Goal: Task Accomplishment & Management: Manage account settings

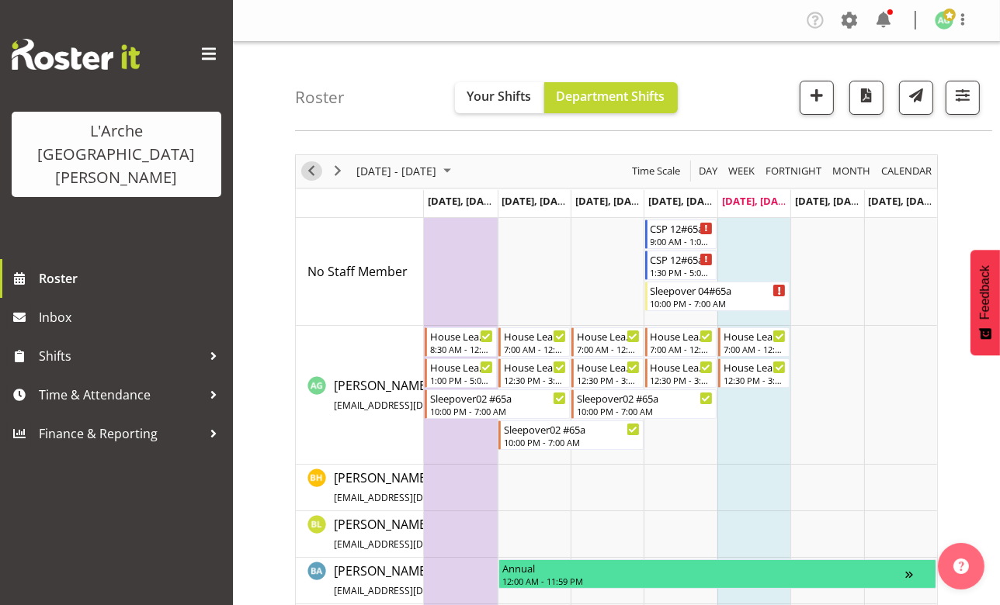
click at [312, 176] on span "Previous" at bounding box center [311, 170] width 19 height 19
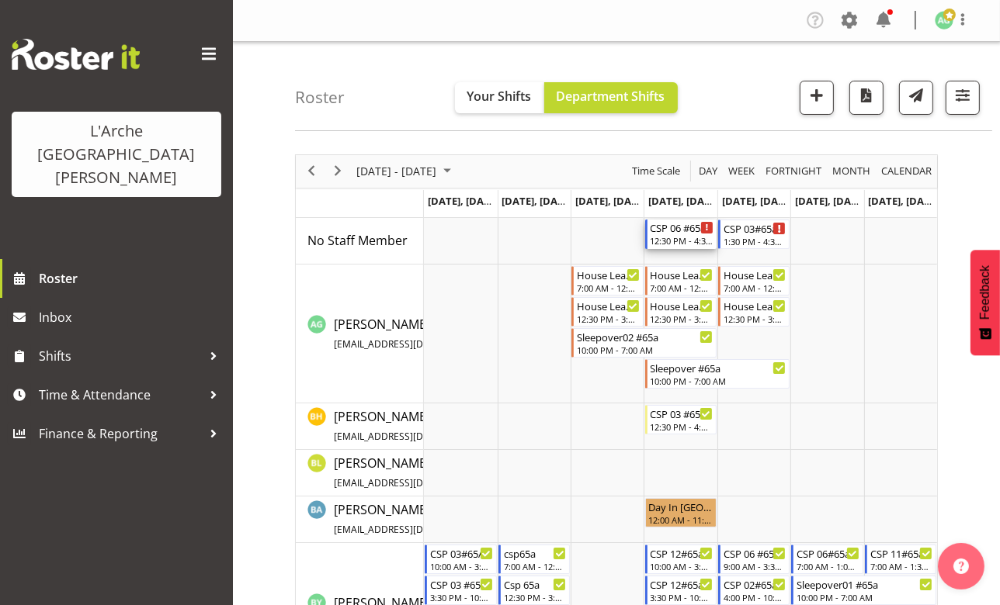
click at [674, 237] on div "12:30 PM - 4:30 PM" at bounding box center [681, 240] width 63 height 12
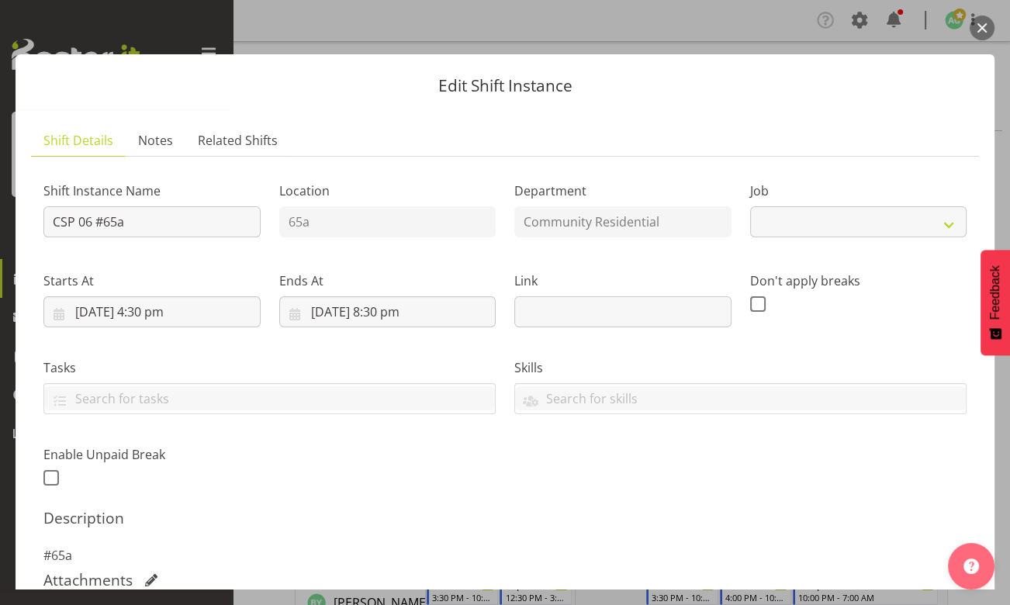
select select "2"
click at [149, 309] on input "[DATE] 4:30 pm" at bounding box center [151, 311] width 217 height 31
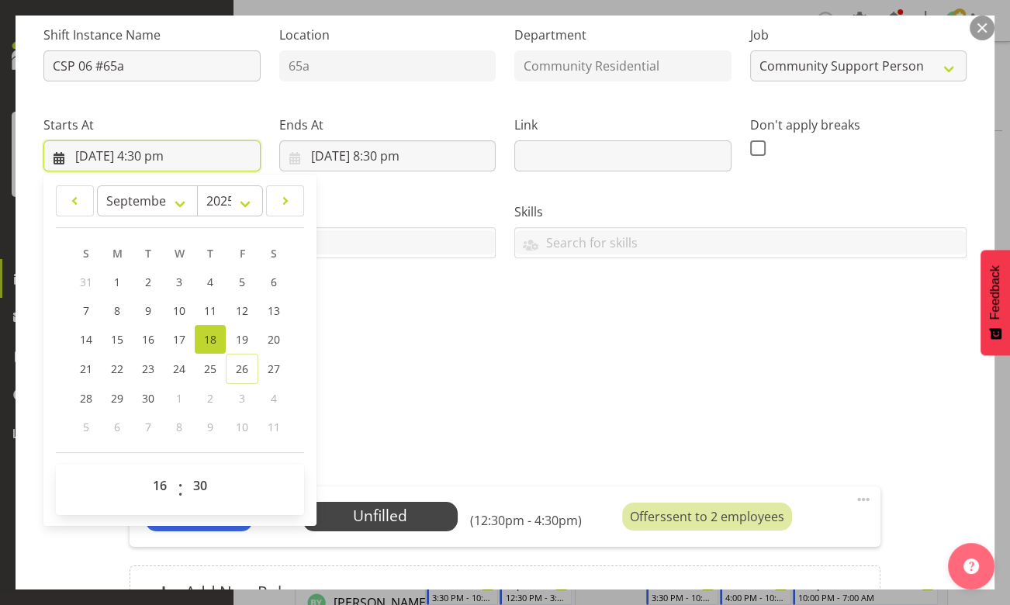
scroll to position [282, 0]
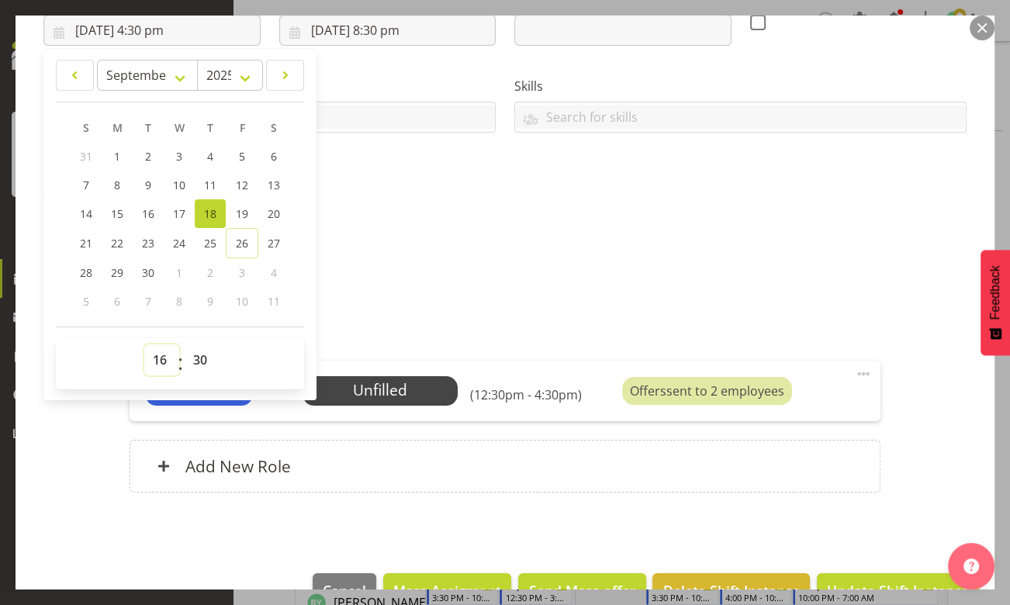
click at [163, 361] on select "00 01 02 03 04 05 06 07 08 09 10 11 12 13 14 15 16 17 18 19 20 21 22 23" at bounding box center [161, 360] width 35 height 31
select select "18"
click at [144, 345] on select "00 01 02 03 04 05 06 07 08 09 10 11 12 13 14 15 16 17 18 19 20 21 22 23" at bounding box center [161, 360] width 35 height 31
type input "[DATE] 6:30 pm"
click at [378, 237] on h5 "Description" at bounding box center [504, 236] width 923 height 19
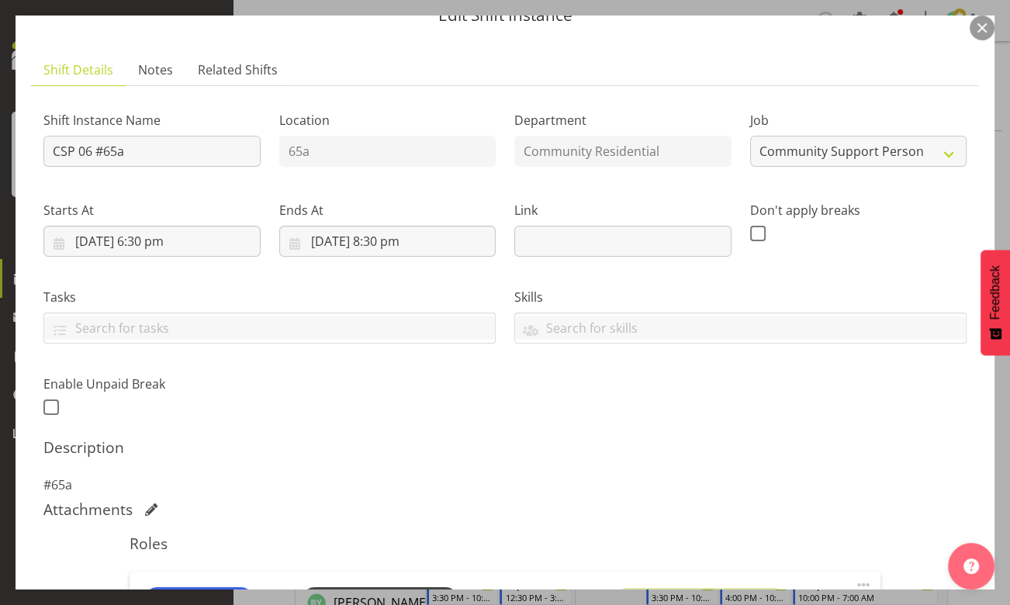
scroll to position [70, 0]
click at [386, 241] on input "[DATE] 8:30 pm" at bounding box center [387, 242] width 217 height 31
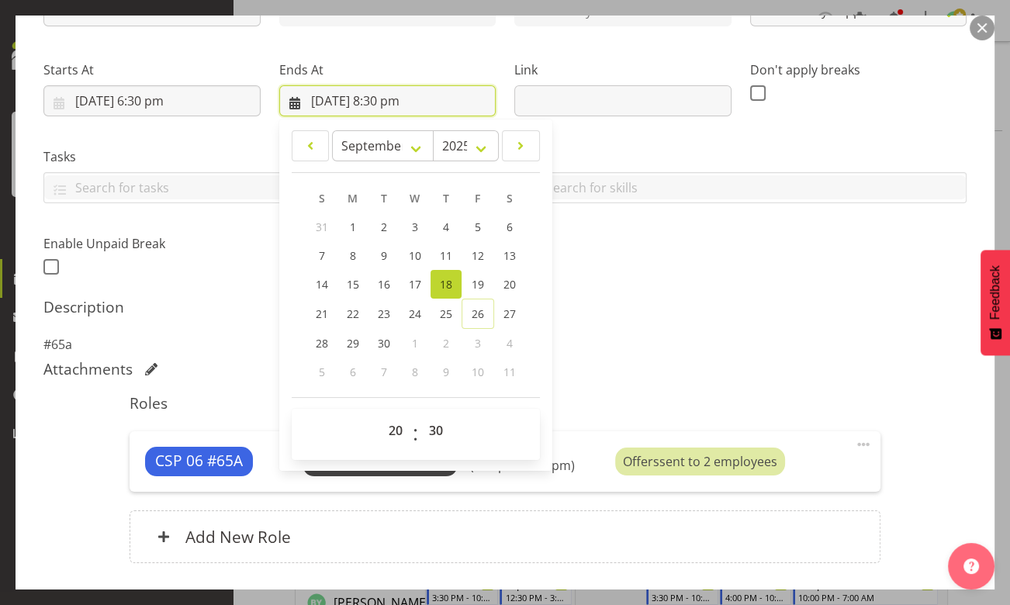
scroll to position [211, 0]
click at [393, 433] on select "00 01 02 03 04 05 06 07 08 09 10 11 12 13 14 15 16 17 18 19 20 21 22 23" at bounding box center [397, 430] width 35 height 31
click at [392, 431] on select "00 01 02 03 04 05 06 07 08 09 10 11 12 13 14 15 16 17 18 19 20 21 22 23" at bounding box center [397, 430] width 35 height 31
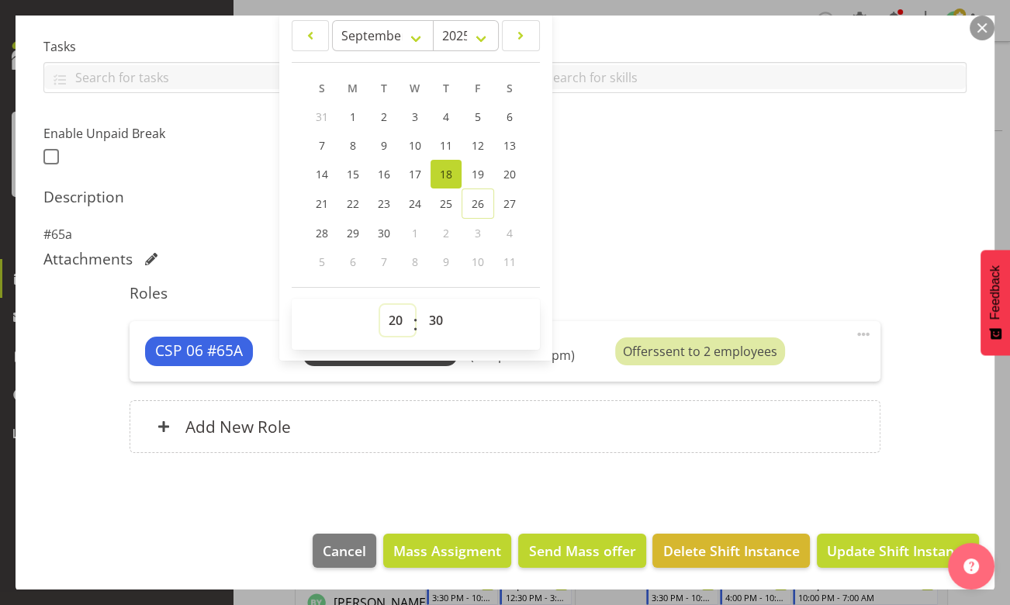
scroll to position [322, 0]
click at [770, 218] on div "Description #65a" at bounding box center [504, 215] width 923 height 56
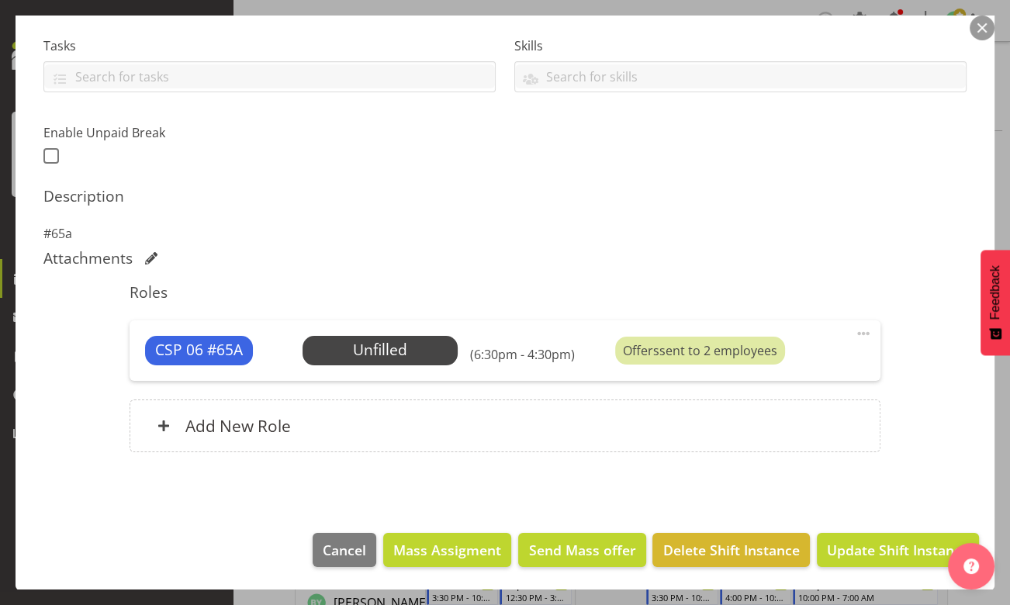
click at [854, 334] on span at bounding box center [863, 333] width 19 height 19
click at [736, 364] on link "Edit" at bounding box center [798, 368] width 149 height 28
select select "8"
select select "2025"
select select "16"
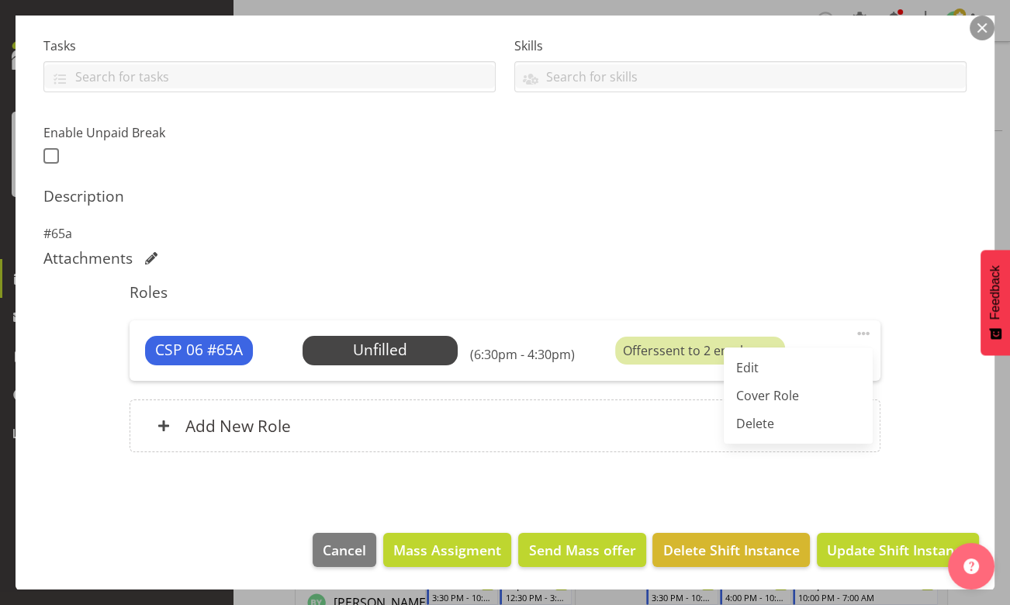
select select "30"
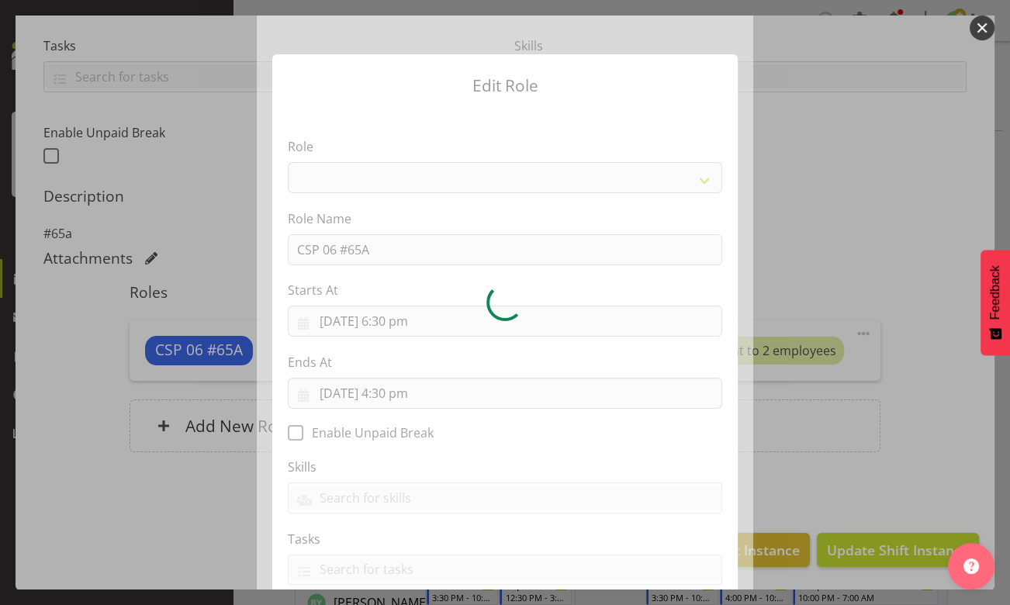
select select "13"
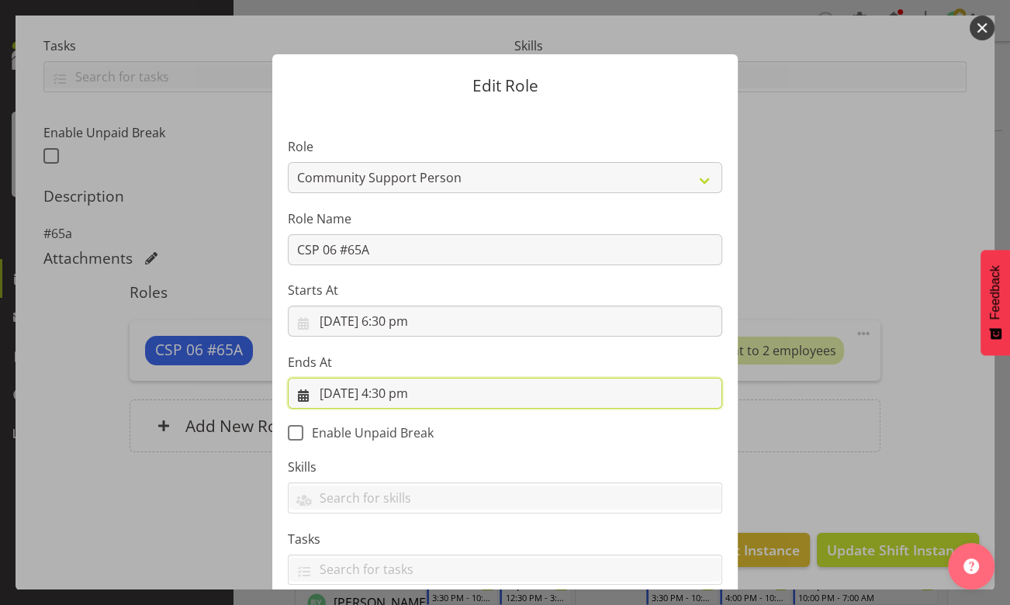
click at [403, 392] on input "[DATE] 4:30 pm" at bounding box center [505, 393] width 435 height 31
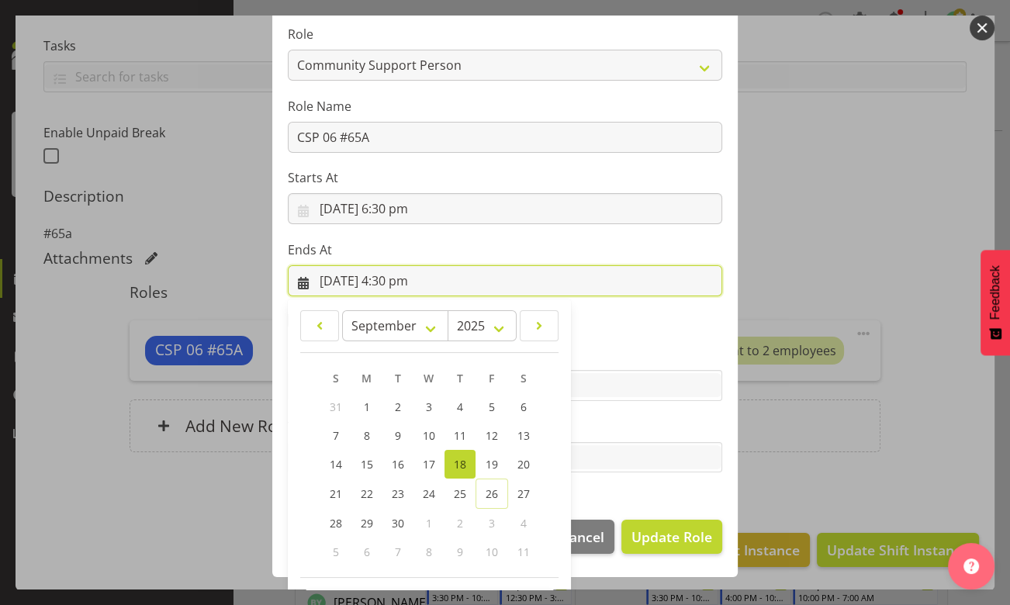
scroll to position [173, 0]
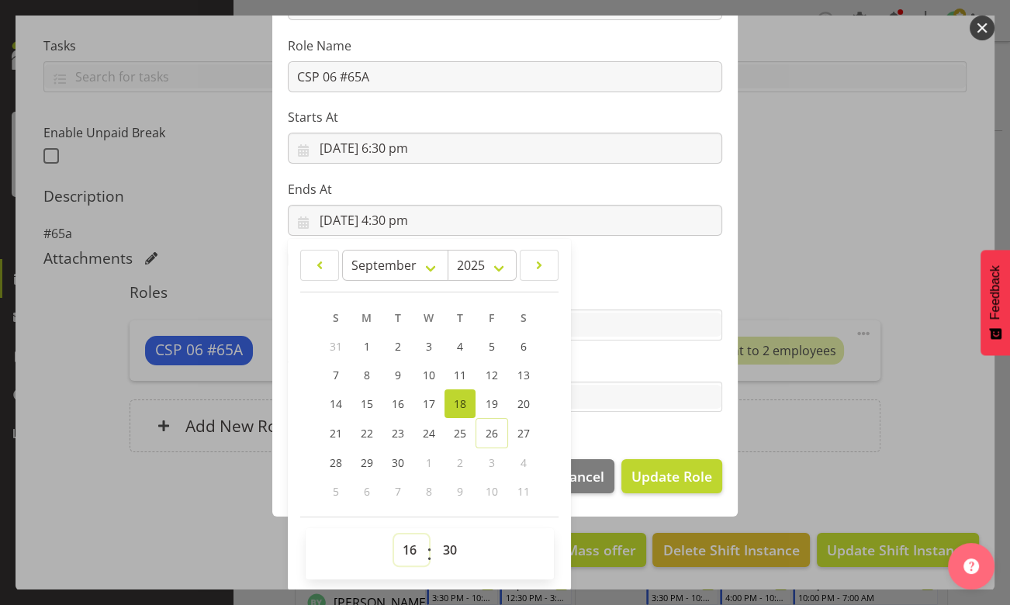
click at [406, 553] on select "00 01 02 03 04 05 06 07 08 09 10 11 12 13 14 15 16 17 18 19 20 21 22 23" at bounding box center [411, 550] width 35 height 31
select select "20"
click at [394, 535] on select "00 01 02 03 04 05 06 07 08 09 10 11 12 13 14 15 16 17 18 19 20 21 22 23" at bounding box center [411, 550] width 35 height 31
type input "[DATE] 8:30 pm"
click at [674, 274] on section "Role Area Manager Art Coordination Community - SIL Community Leader Community S…" at bounding box center [505, 190] width 466 height 508
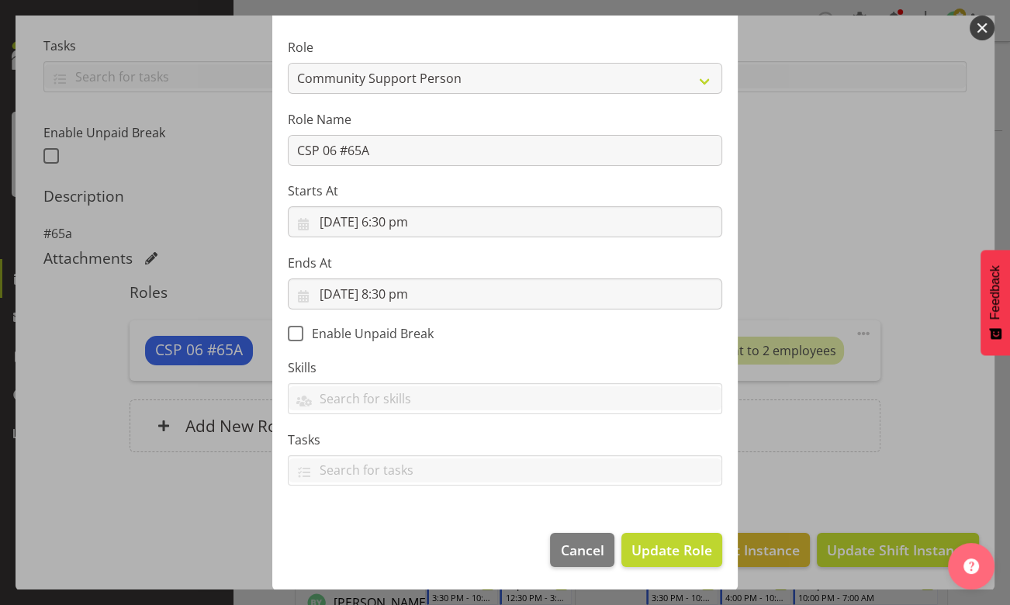
scroll to position [0, 0]
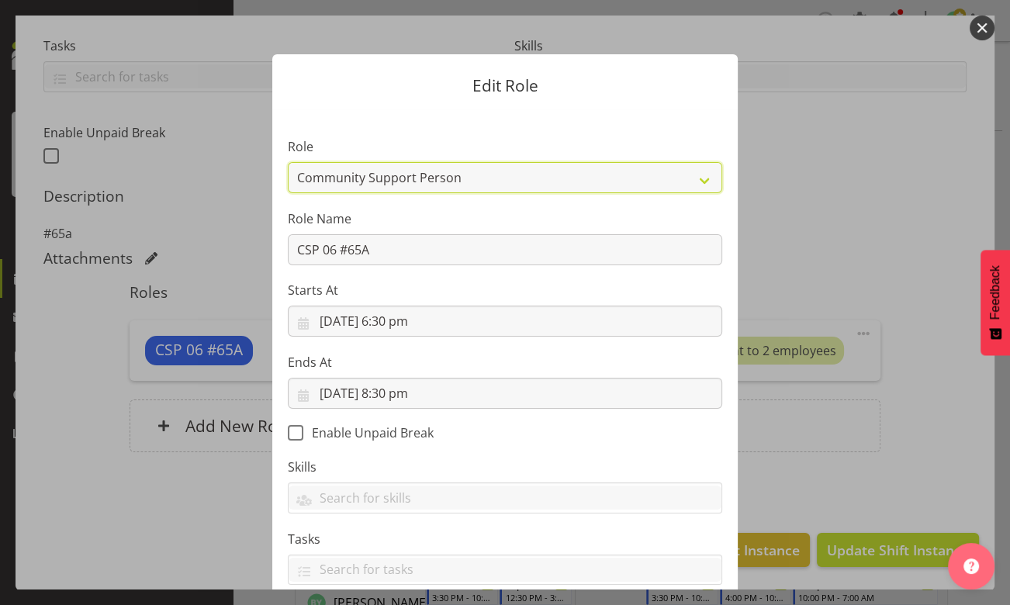
click at [700, 179] on select "Area Manager Art Coordination Community - SIL Community Leader Community Suppor…" at bounding box center [505, 177] width 435 height 31
select select "12"
click at [288, 162] on select "Area Manager Art Coordination Community - SIL Community Leader Community Suppor…" at bounding box center [505, 177] width 435 height 31
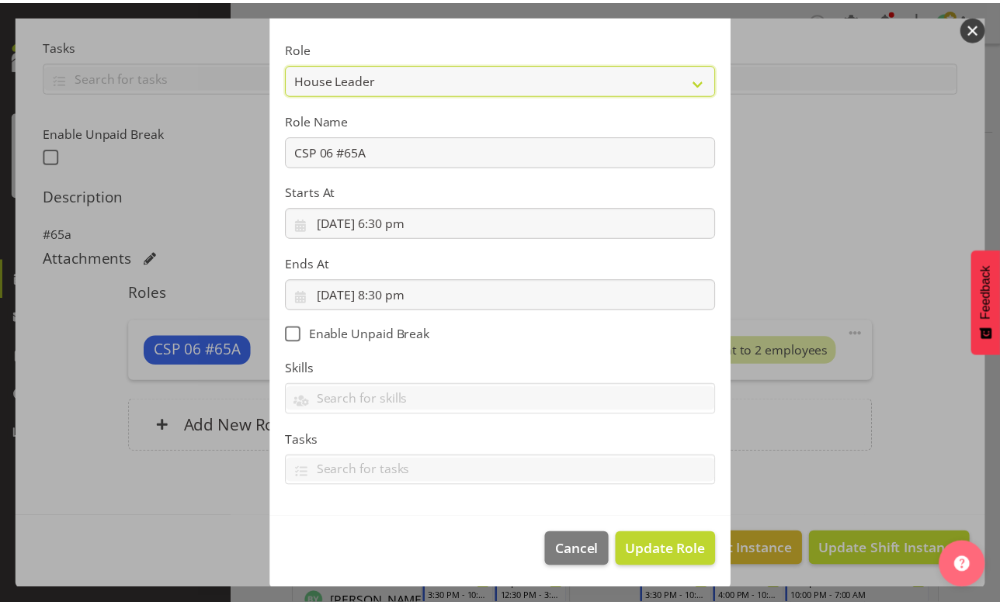
scroll to position [99, 0]
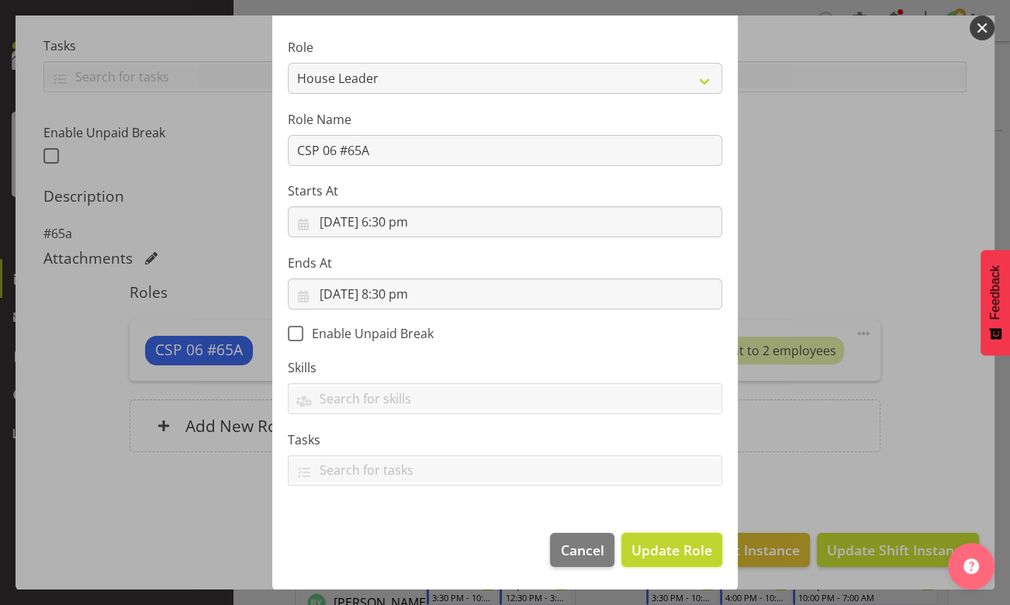
click at [668, 554] on span "Update Role" at bounding box center [672, 550] width 81 height 20
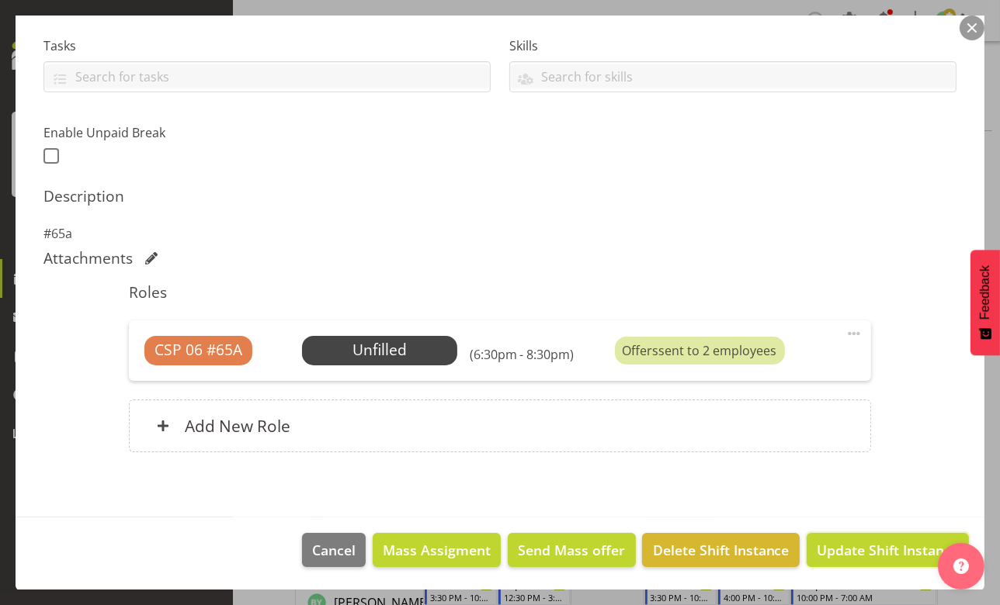
click at [838, 549] on span "Update Shift Instance" at bounding box center [887, 550] width 142 height 20
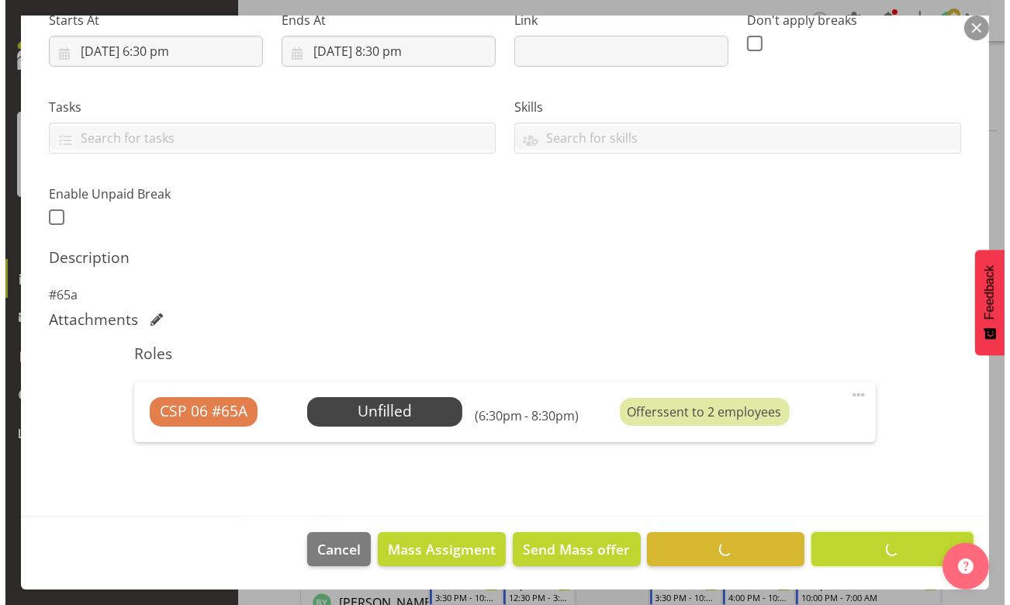
scroll to position [260, 0]
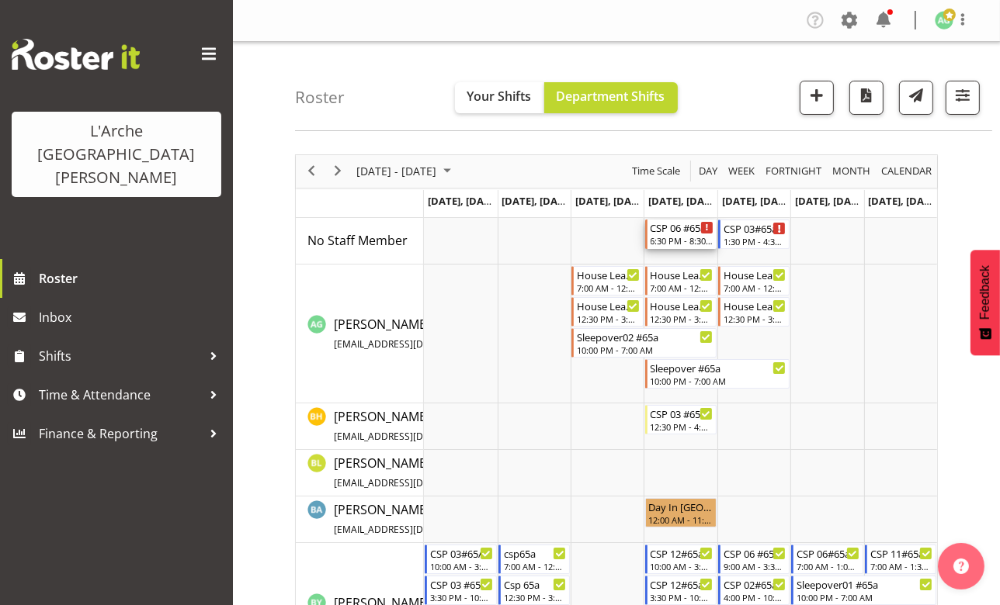
click at [672, 244] on div "6:30 PM - 8:30 PM" at bounding box center [681, 240] width 63 height 12
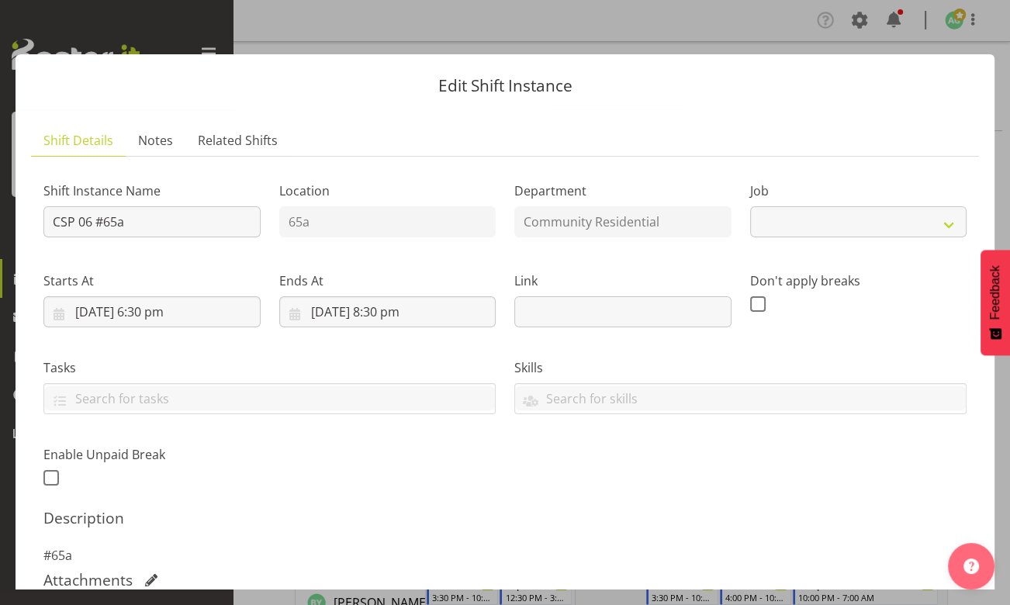
select select "2"
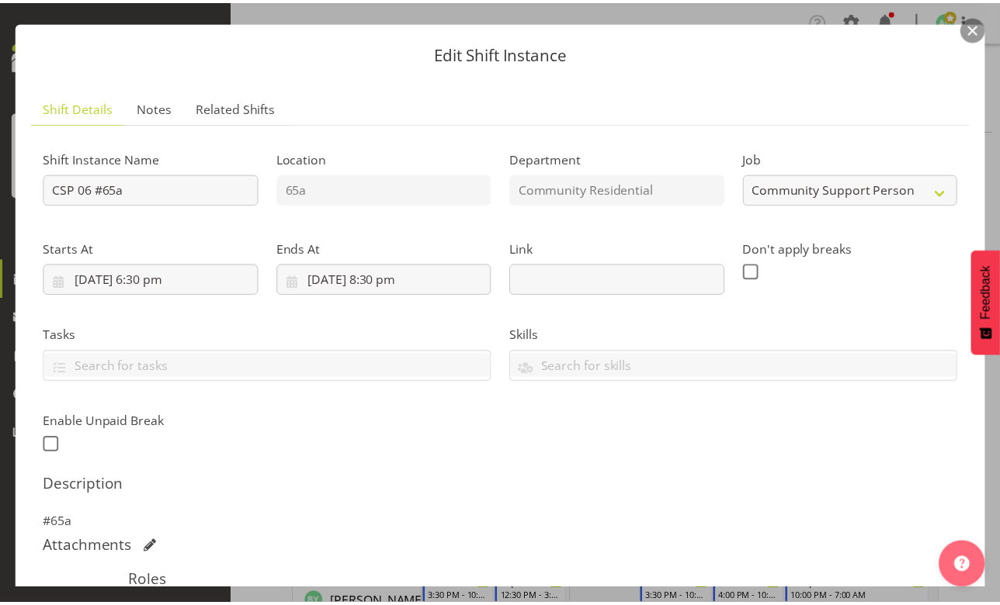
scroll to position [140, 0]
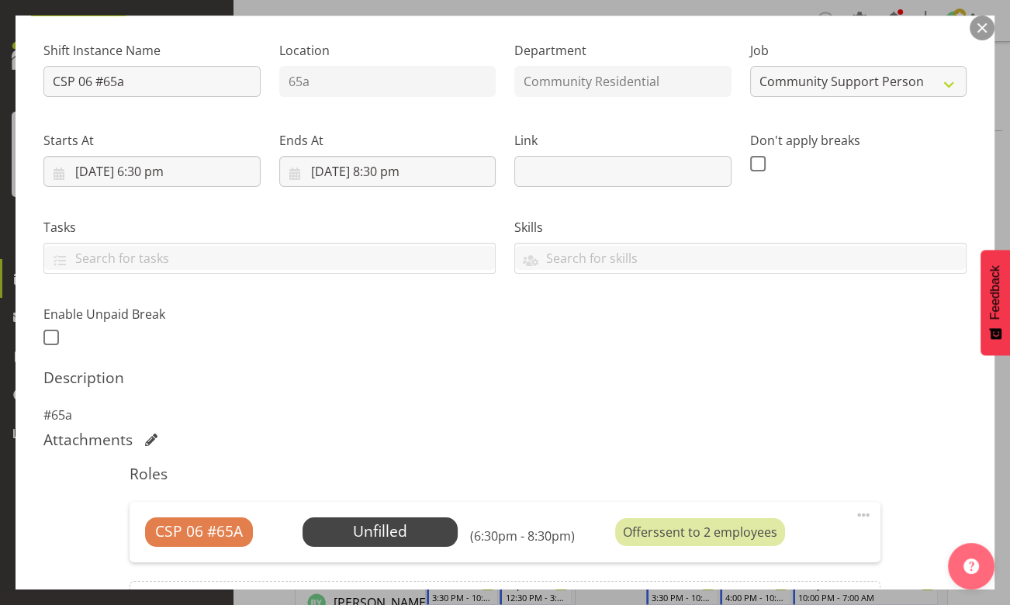
click at [0, 0] on span "Select Employee" at bounding box center [0, 0] width 0 height 0
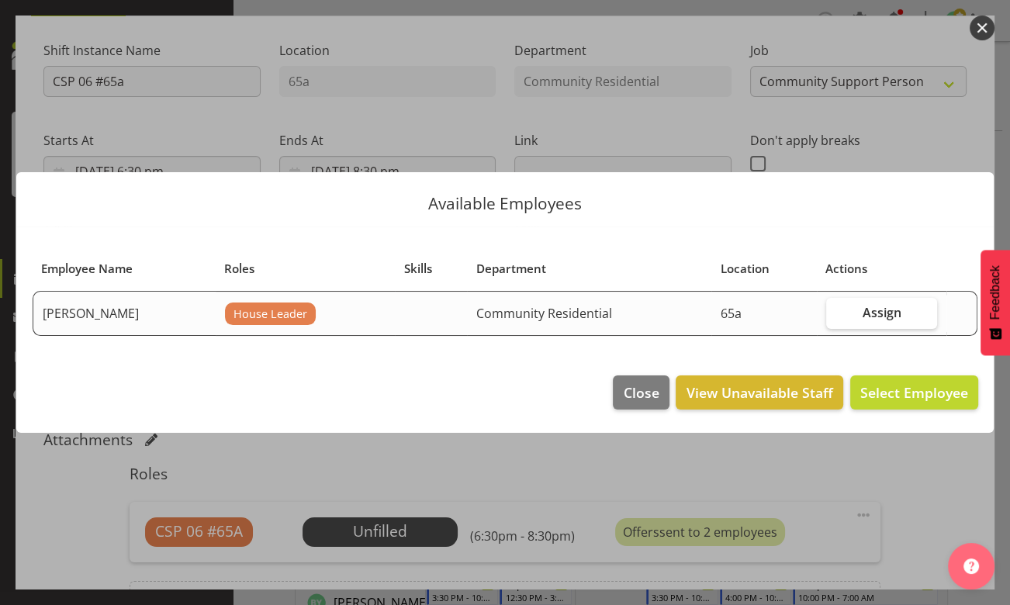
click at [865, 310] on span "Assign" at bounding box center [882, 313] width 39 height 16
click at [837, 310] on input "Assign" at bounding box center [831, 312] width 10 height 10
checkbox input "true"
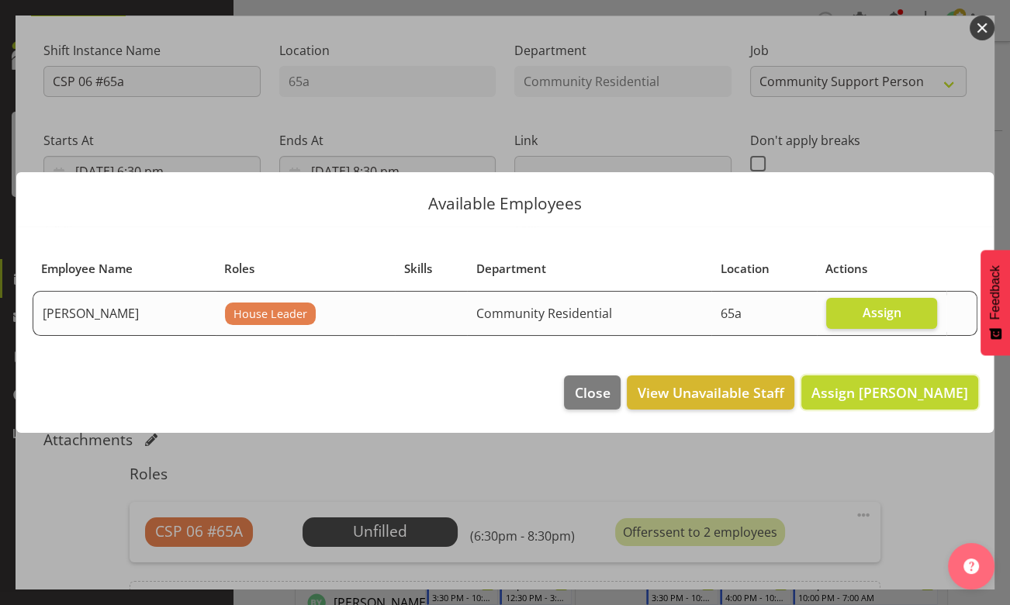
click at [878, 399] on span "Assign [PERSON_NAME]" at bounding box center [890, 392] width 157 height 19
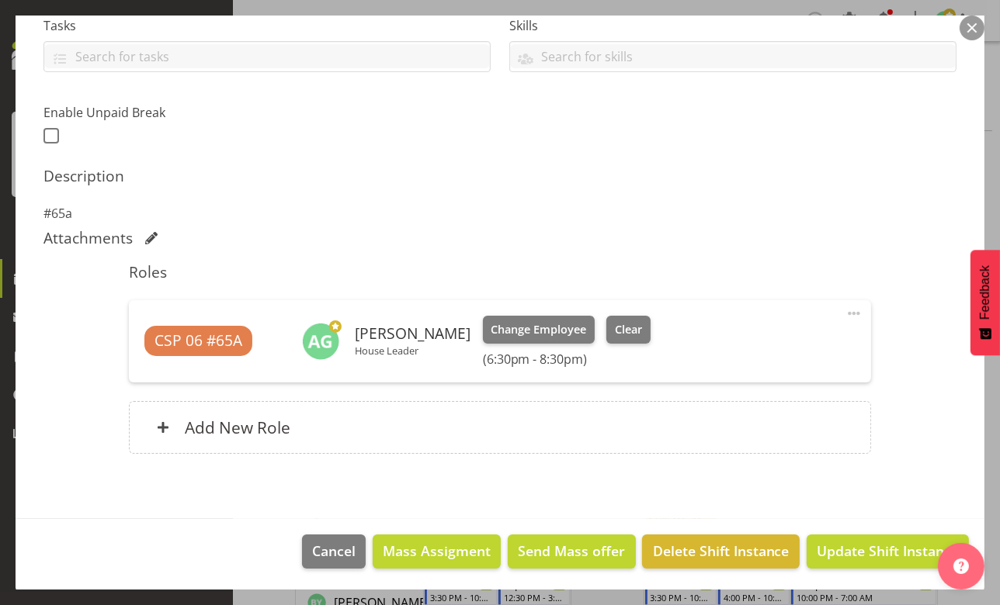
scroll to position [343, 0]
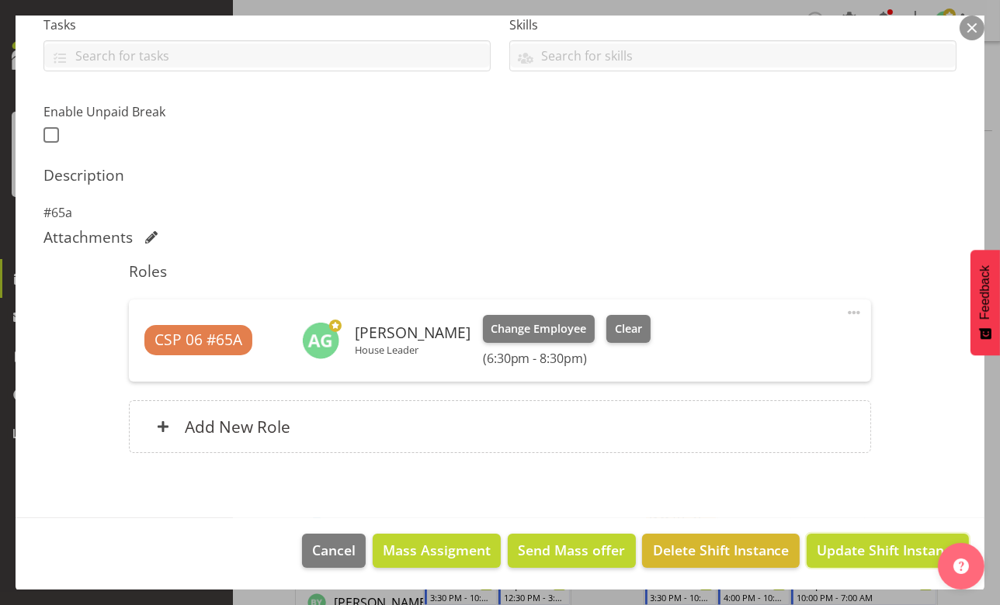
click at [854, 545] on span "Update Shift Instance" at bounding box center [887, 550] width 142 height 20
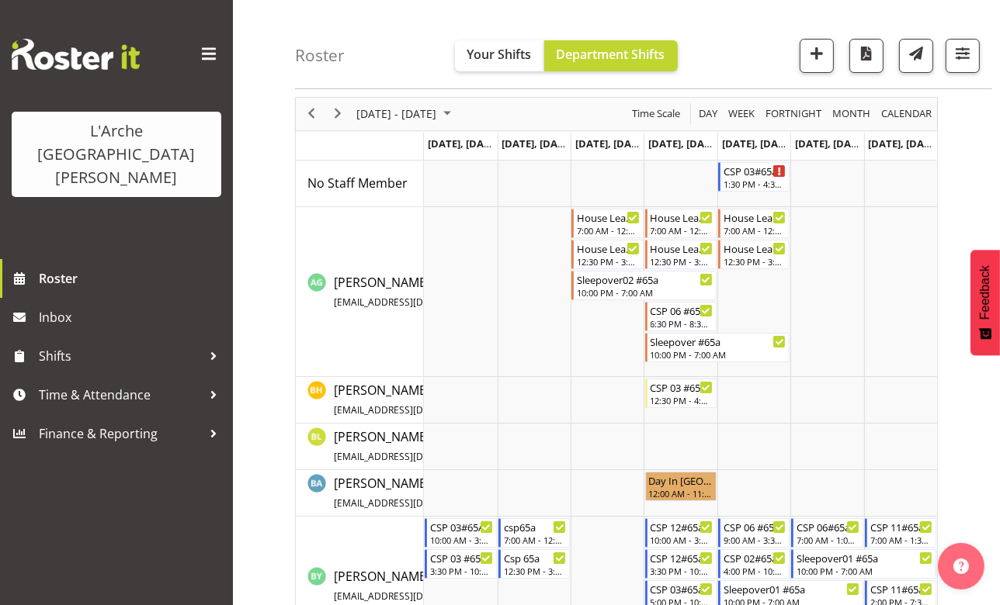
scroll to position [70, 0]
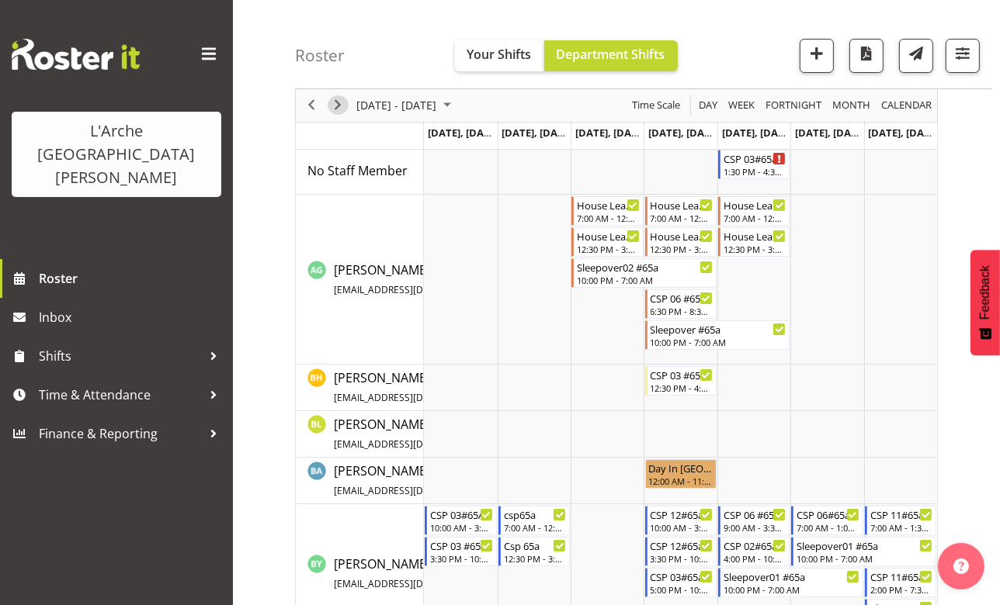
click at [334, 101] on span "Next" at bounding box center [337, 105] width 19 height 19
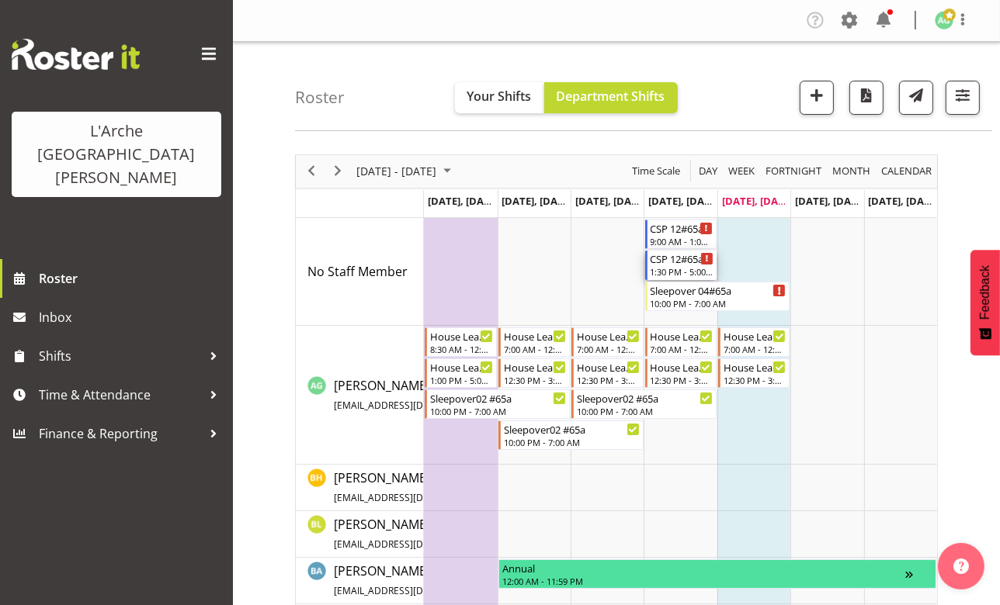
click at [674, 260] on div "CSP 12#65a" at bounding box center [681, 259] width 63 height 16
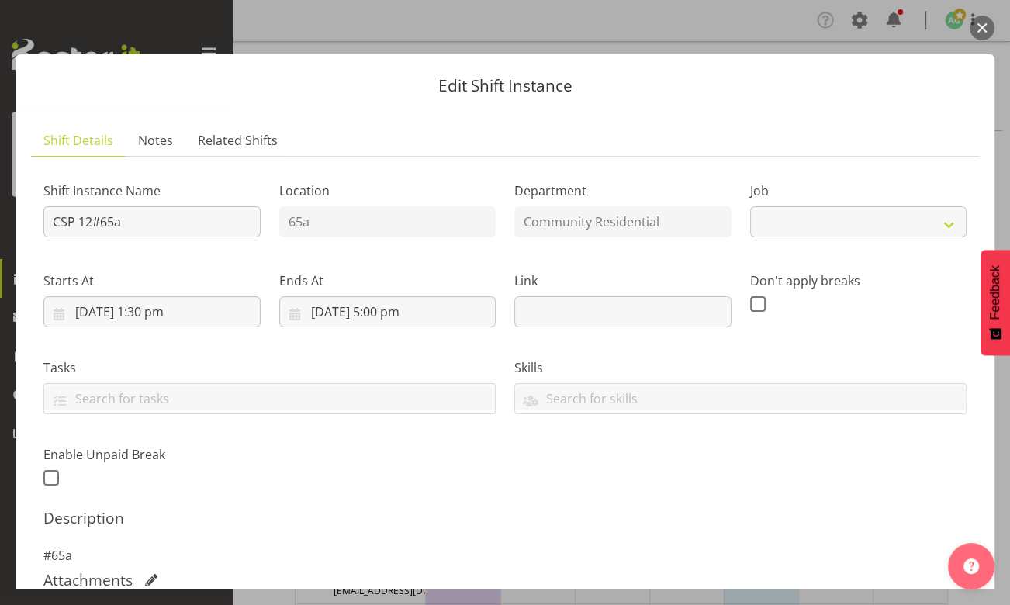
select select "2"
click at [93, 221] on input "CSP 12#65a" at bounding box center [151, 221] width 217 height 31
type input "CSP 06 #65a"
click at [939, 223] on select "Create new job Accounts Admin Art Coordinator Community Leader Community Suppor…" at bounding box center [858, 221] width 217 height 31
select select "1"
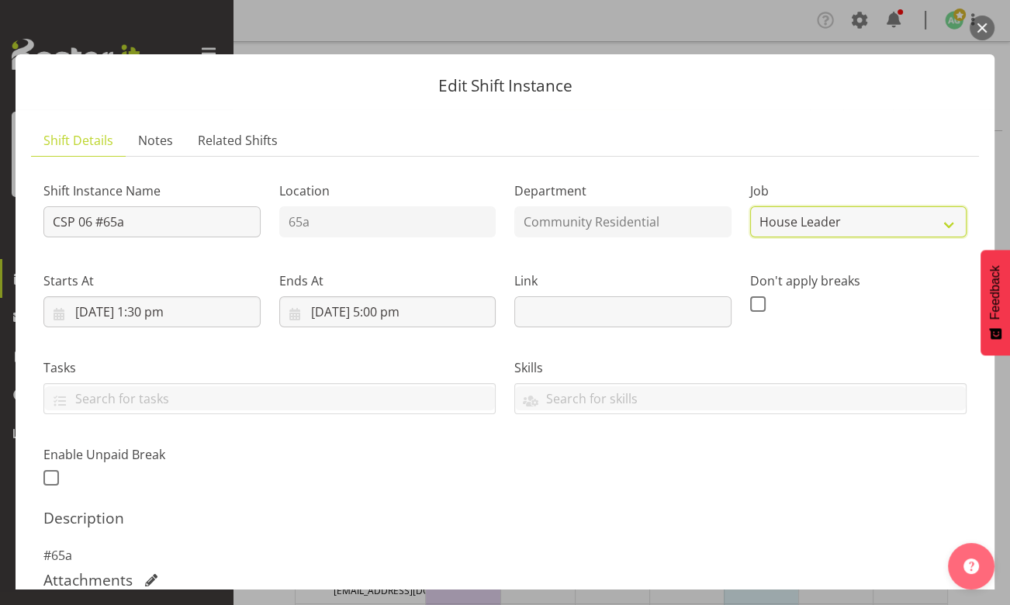
click at [750, 206] on select "Create new job Accounts Admin Art Coordinator Community Leader Community Suppor…" at bounding box center [858, 221] width 217 height 31
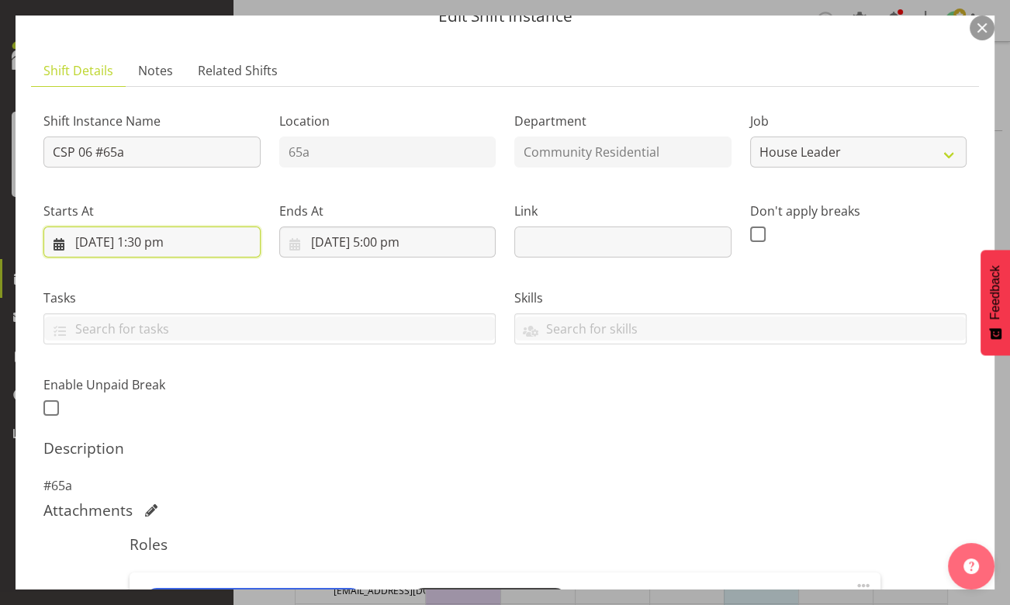
click at [163, 244] on input "[DATE] 1:30 pm" at bounding box center [151, 242] width 217 height 31
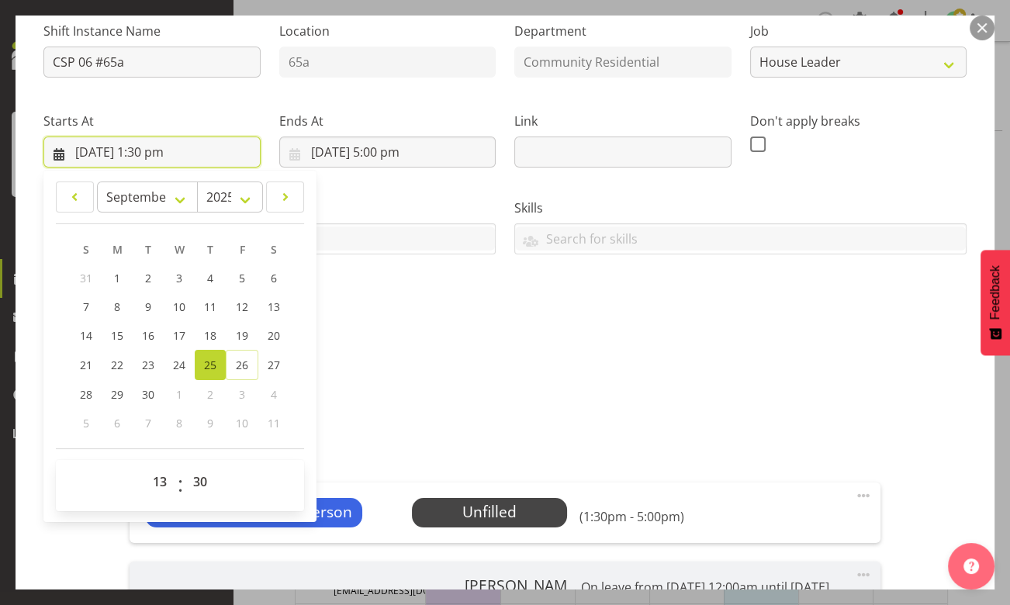
scroll to position [211, 0]
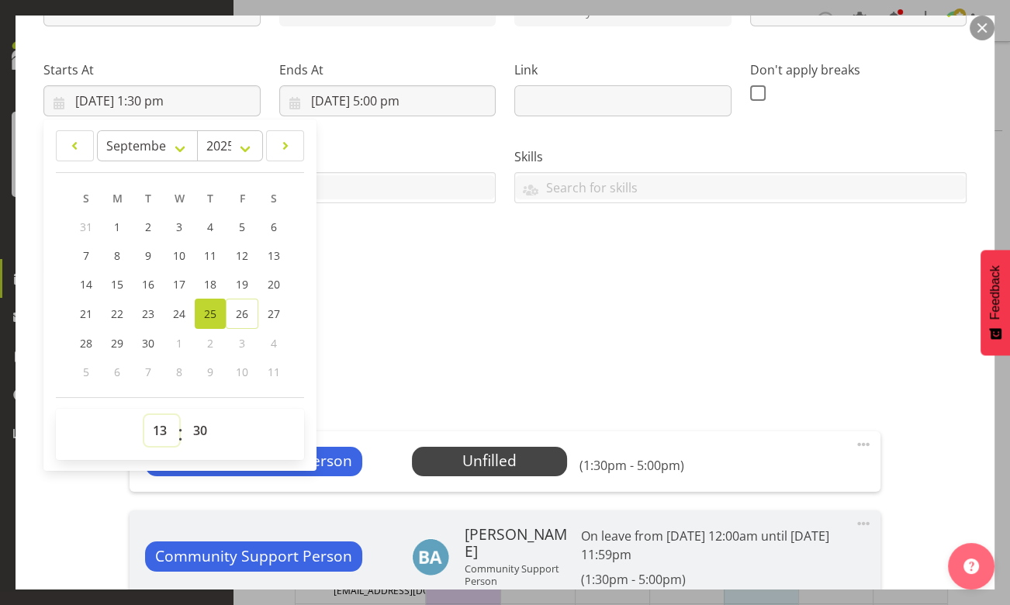
click at [158, 435] on select "00 01 02 03 04 05 06 07 08 09 10 11 12 13 14 15 16 17 18 19 20 21 22 23" at bounding box center [161, 430] width 35 height 31
select select "18"
click at [144, 415] on select "00 01 02 03 04 05 06 07 08 09 10 11 12 13 14 15 16 17 18 19 20 21 22 23" at bounding box center [161, 430] width 35 height 31
type input "[DATE] 6:30 pm"
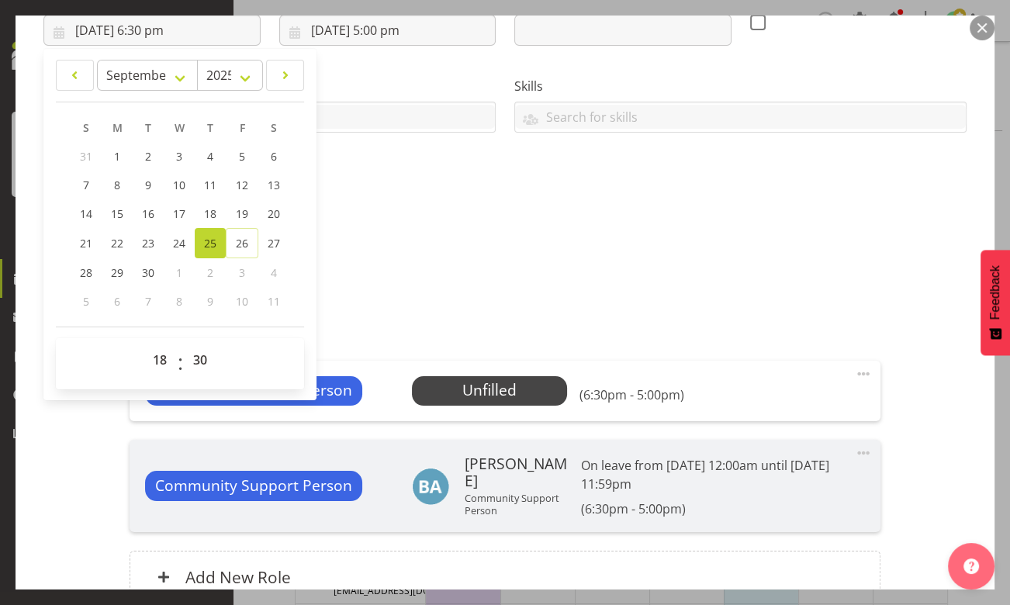
click at [423, 319] on div "Roles Community Support Person Unfilled Select Employee (6:30pm - 5:00pm) Edit …" at bounding box center [505, 468] width 770 height 309
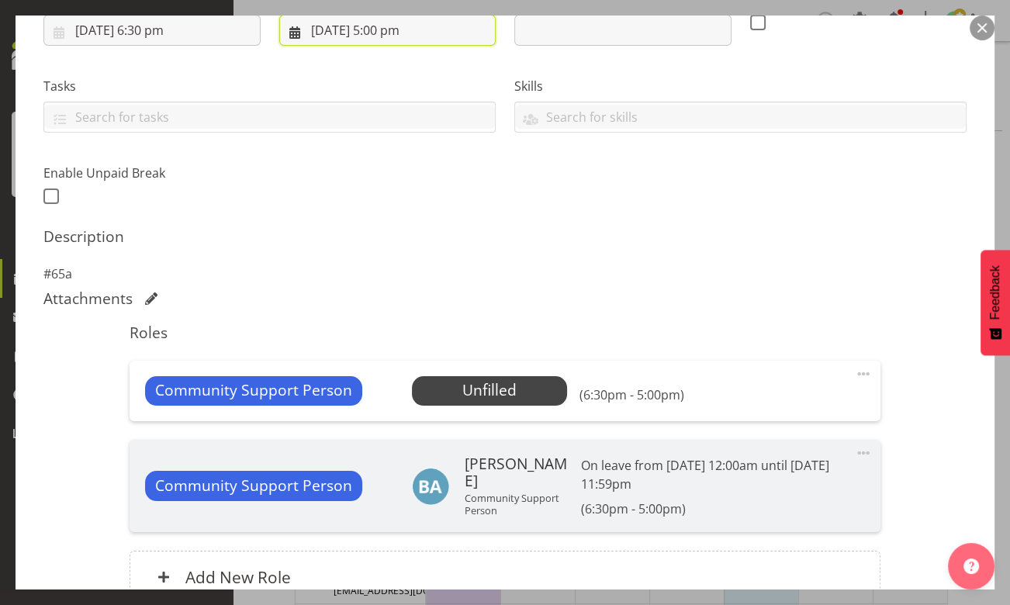
click at [390, 23] on input "[DATE] 5:00 pm" at bounding box center [387, 30] width 217 height 31
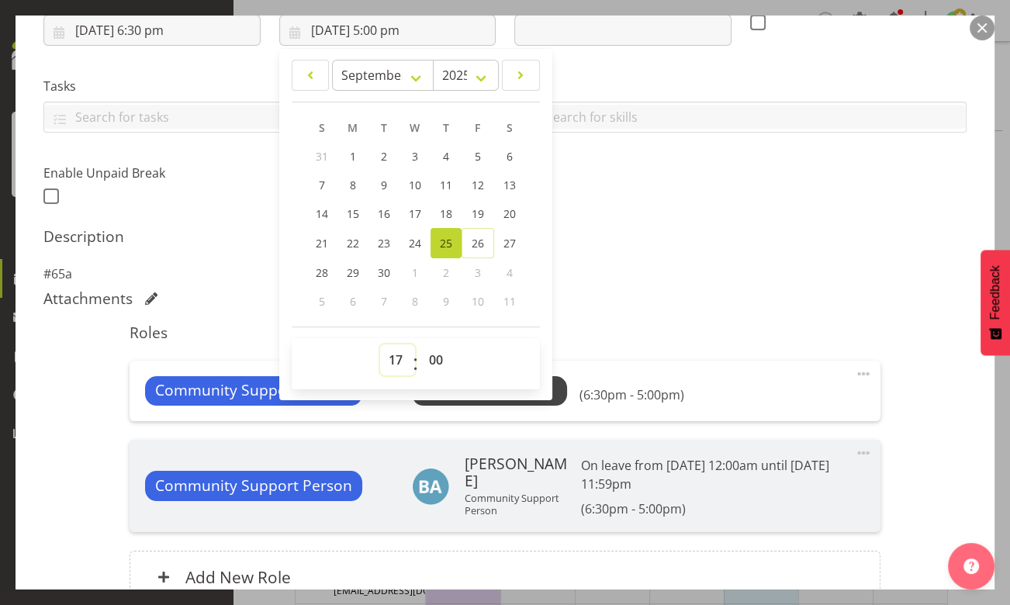
click at [397, 359] on select "00 01 02 03 04 05 06 07 08 09 10 11 12 13 14 15 16 17 18 19 20 21 22 23" at bounding box center [397, 360] width 35 height 31
select select "20"
click at [380, 345] on select "00 01 02 03 04 05 06 07 08 09 10 11 12 13 14 15 16 17 18 19 20 21 22 23" at bounding box center [397, 360] width 35 height 31
type input "[DATE] 8:00 pm"
click at [435, 358] on select "00 01 02 03 04 05 06 07 08 09 10 11 12 13 14 15 16 17 18 19 20 21 22 23 24 25 2…" at bounding box center [438, 360] width 35 height 31
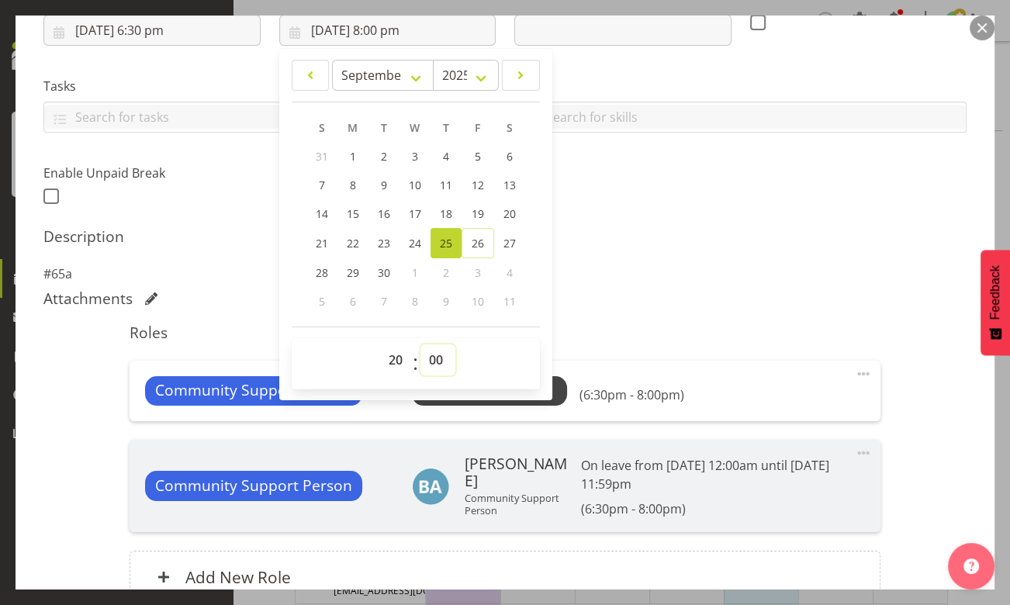
select select "30"
click at [421, 345] on select "00 01 02 03 04 05 06 07 08 09 10 11 12 13 14 15 16 17 18 19 20 21 22 23 24 25 2…" at bounding box center [438, 360] width 35 height 31
type input "[DATE] 8:30 pm"
click at [645, 309] on div "Attachments" at bounding box center [504, 300] width 923 height 22
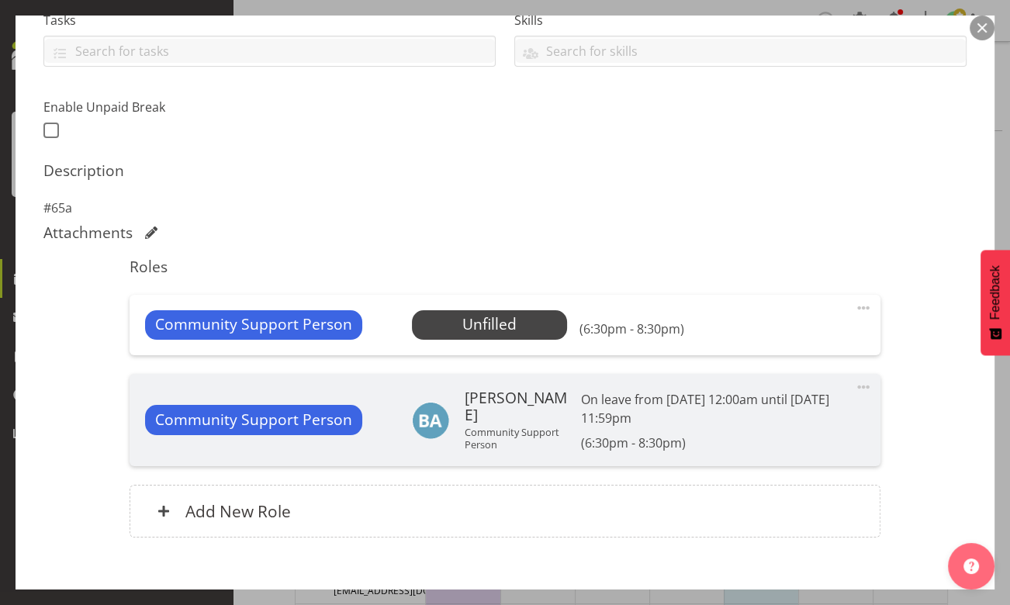
scroll to position [352, 0]
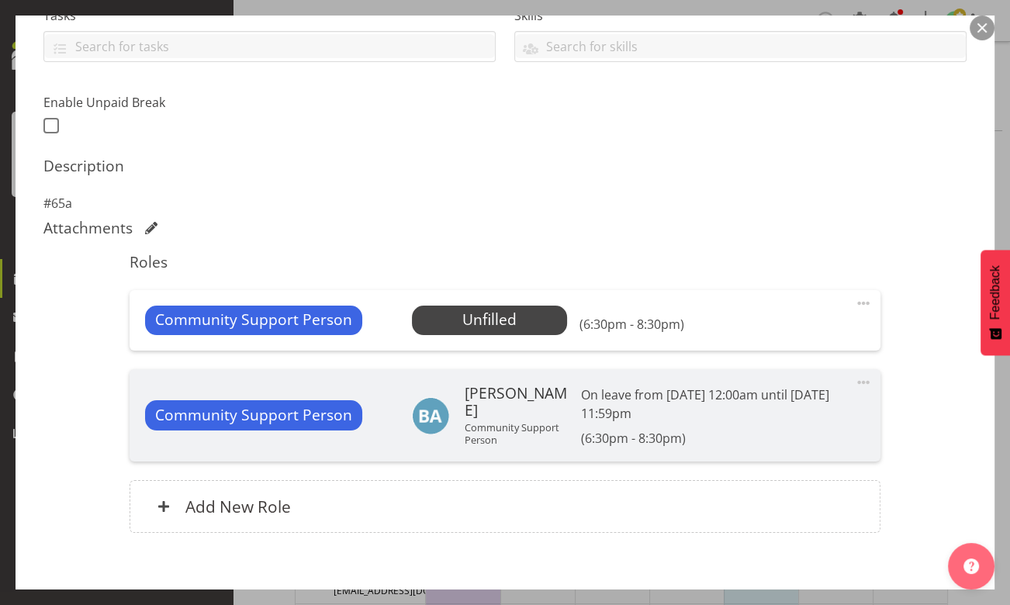
click at [854, 303] on span at bounding box center [863, 303] width 19 height 19
click at [748, 338] on link "Edit" at bounding box center [798, 338] width 149 height 28
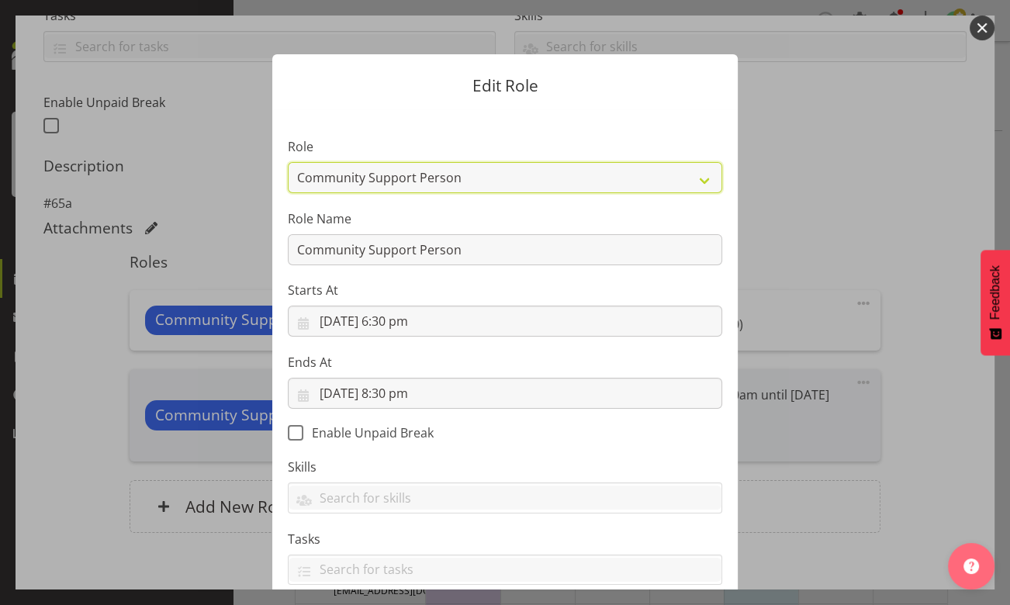
click at [698, 180] on select "Area Manager Art Coordination Community - SIL Community Leader Community Suppor…" at bounding box center [505, 177] width 435 height 31
select select "12"
click at [288, 162] on select "Area Manager Art Coordination Community - SIL Community Leader Community Suppor…" at bounding box center [505, 177] width 435 height 31
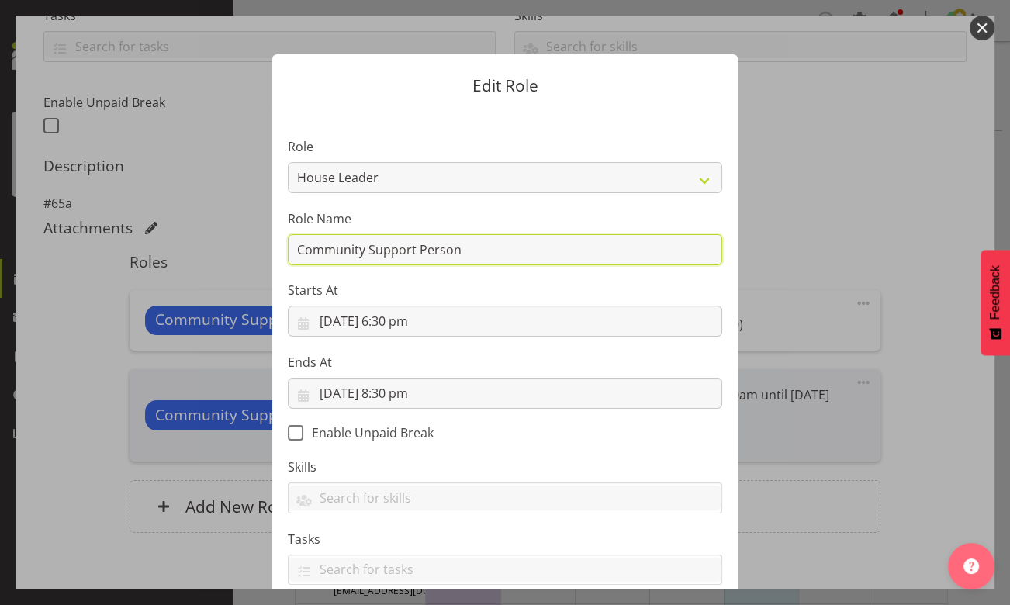
click at [484, 249] on input "Community Support Person" at bounding box center [505, 249] width 435 height 31
type input "C"
type input "CSP 06 #65A"
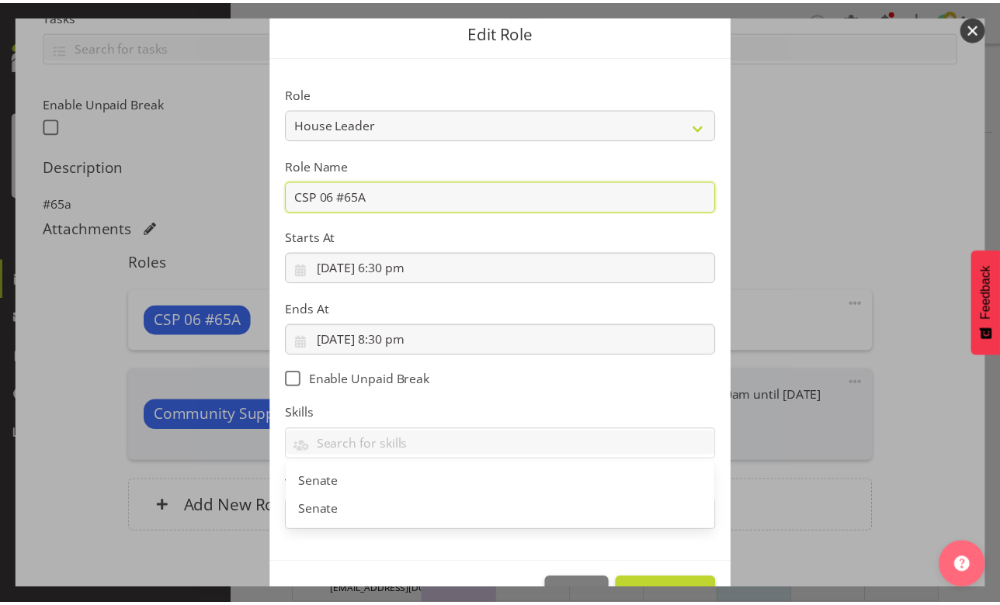
scroll to position [99, 0]
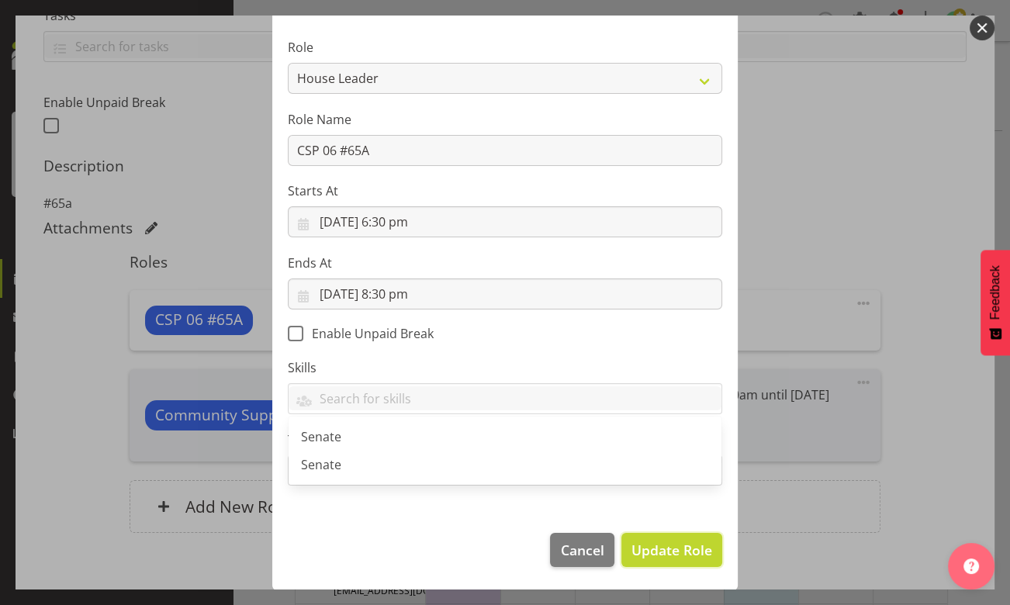
click at [666, 543] on span "Update Role" at bounding box center [672, 550] width 81 height 20
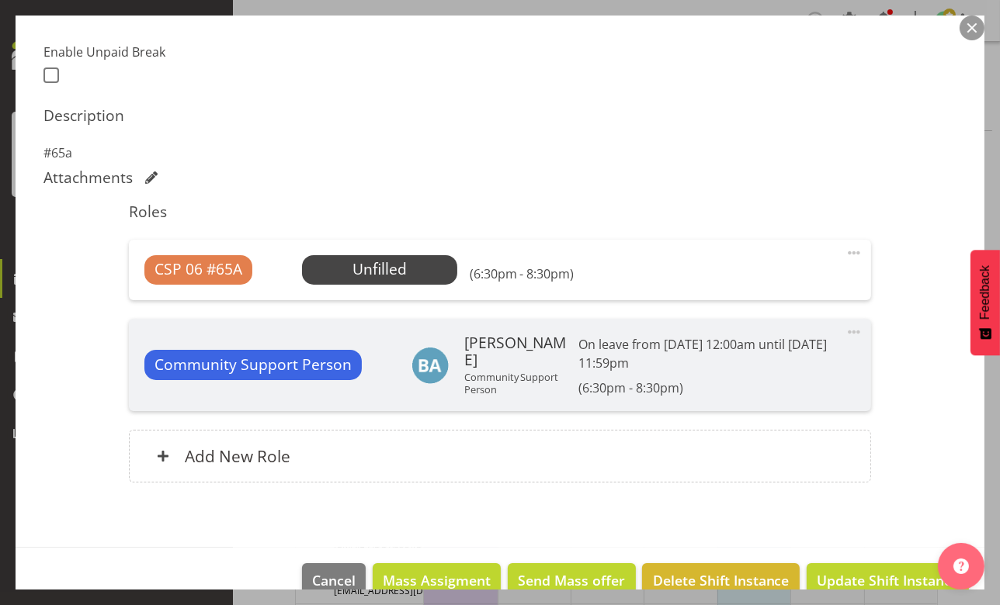
scroll to position [432, 0]
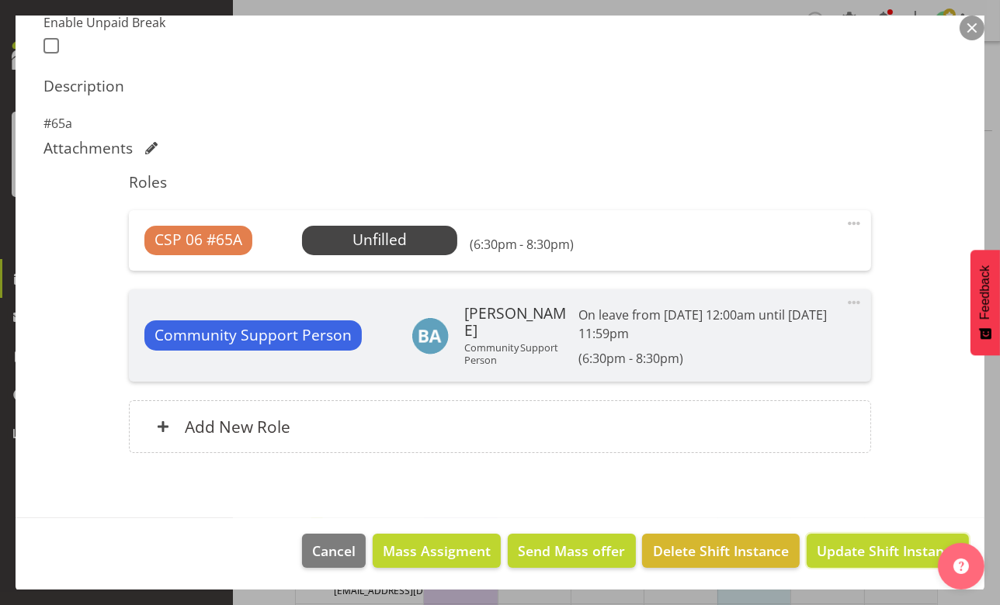
click at [855, 547] on span "Update Shift Instance" at bounding box center [887, 551] width 142 height 20
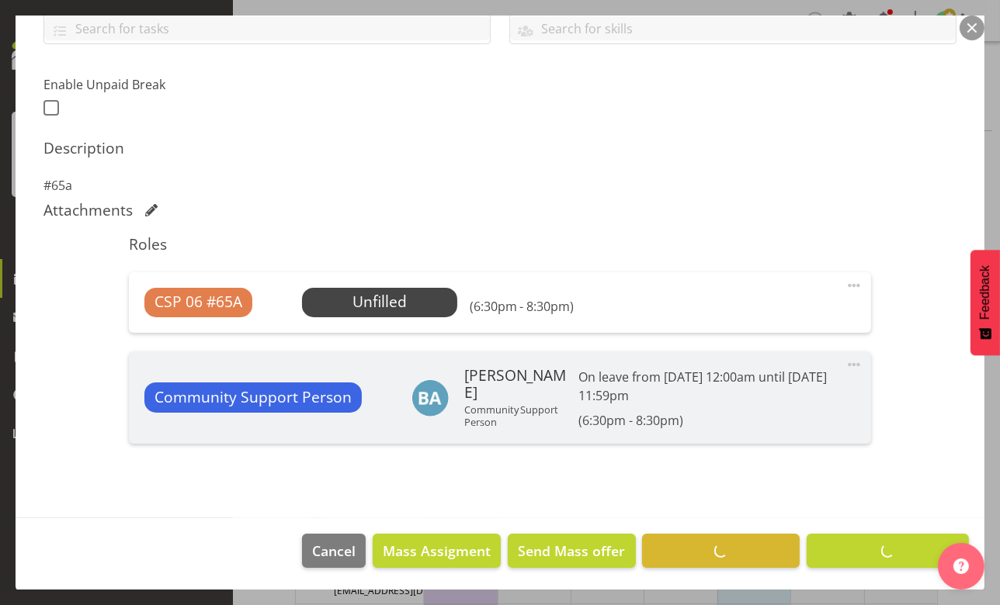
click at [0, 0] on span "Select Employee" at bounding box center [0, 0] width 0 height 0
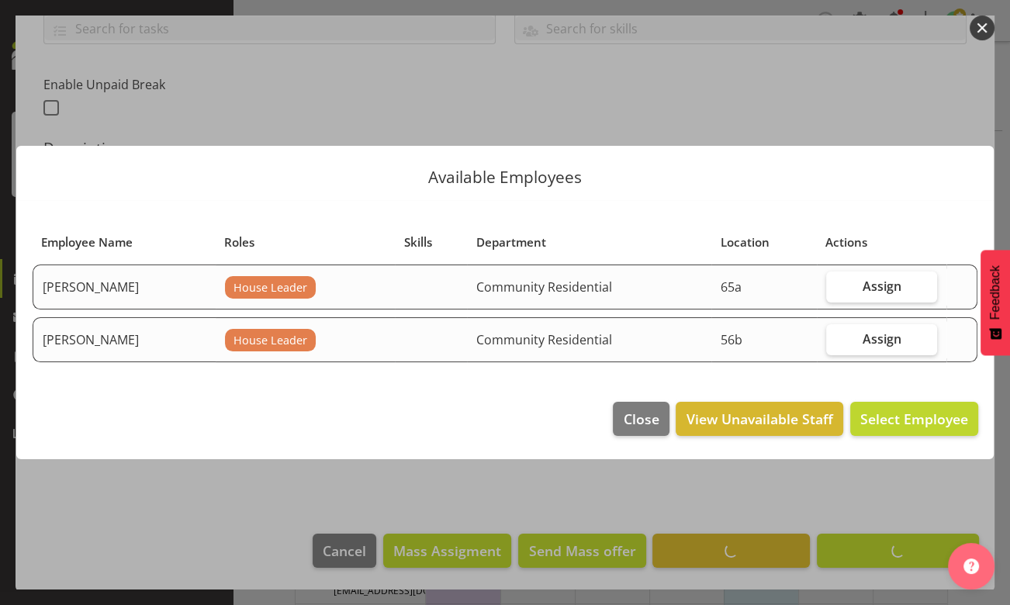
click at [881, 285] on span "Assign" at bounding box center [882, 287] width 39 height 16
click at [837, 285] on input "Assign" at bounding box center [831, 286] width 10 height 10
checkbox input "true"
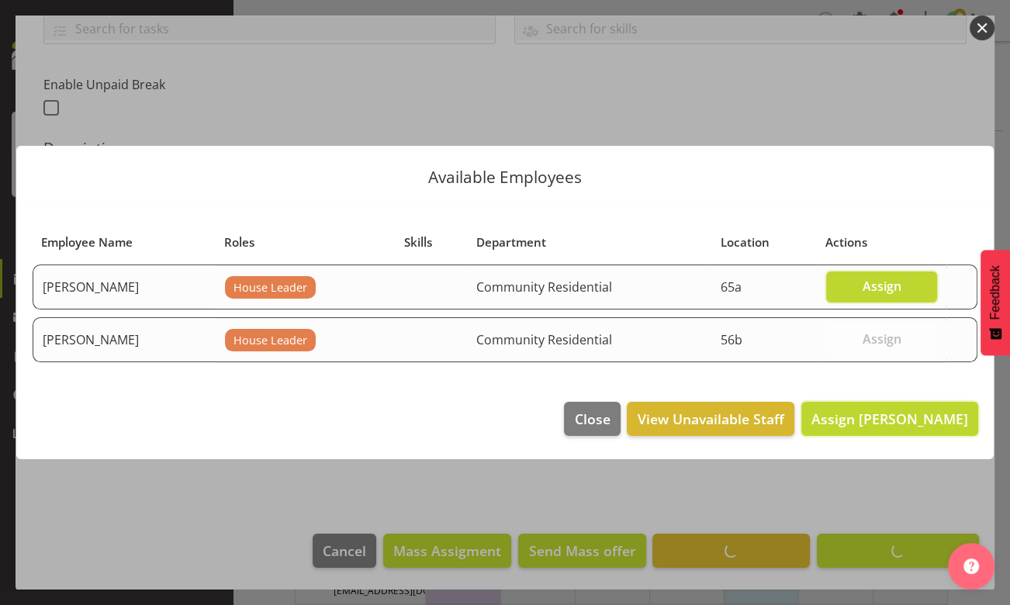
click at [877, 419] on span "Assign [PERSON_NAME]" at bounding box center [890, 419] width 157 height 19
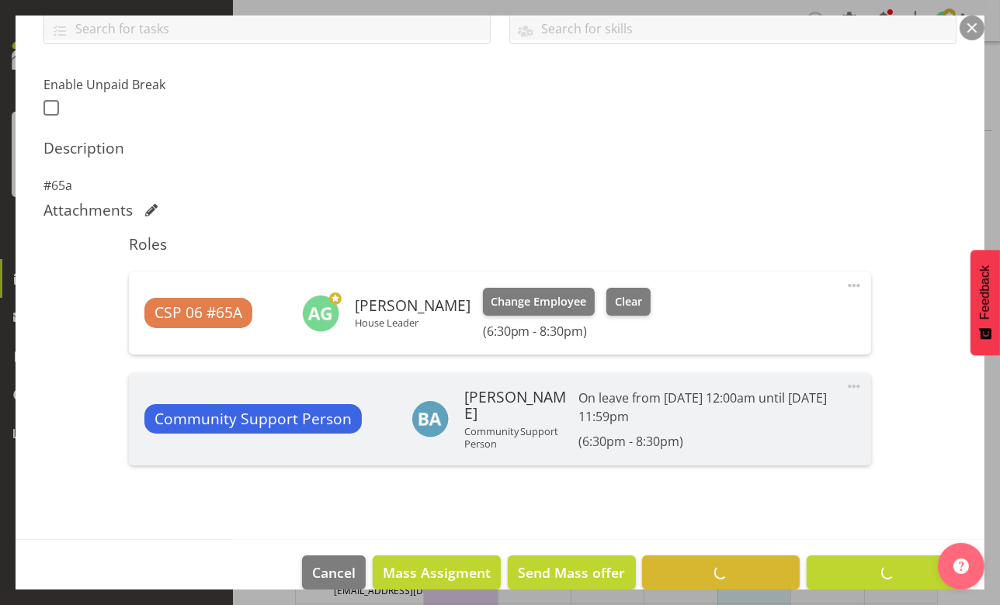
click at [856, 573] on footer "Cancel Mass Assigment Send Mass offer Delete Shift Instance Update Shift Instan…" at bounding box center [500, 576] width 968 height 73
click at [858, 570] on footer "Cancel Mass Assigment Send Mass offer Delete Shift Instance Update Shift Instan…" at bounding box center [500, 576] width 968 height 73
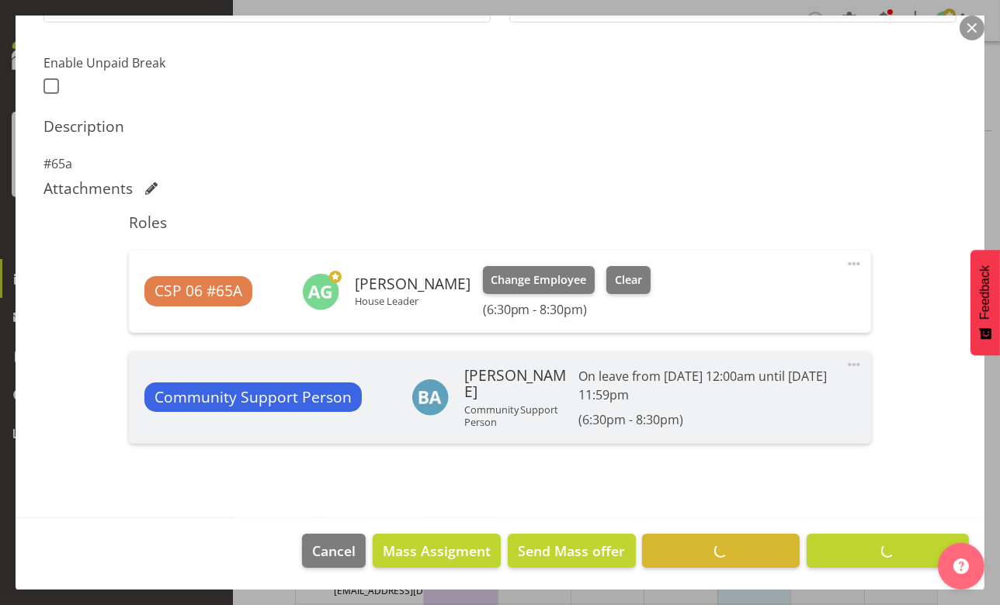
click at [788, 468] on div "Roles CSP 06 #65A [PERSON_NAME] House Leader Change Employee Clear (6:30pm - 8:…" at bounding box center [500, 338] width 761 height 268
click at [412, 110] on div "Shift Instance Name CSP 06 #65a Location 65a Department Community Residential J…" at bounding box center [499, 124] width 913 height 695
click at [505, 475] on section "Shift Instance Name CSP 06 #65a Location 65a Department Community Residential J…" at bounding box center [499, 124] width 937 height 719
click at [504, 478] on section "Shift Instance Name CSP 06 #65a Location 65a Department Community Residential J…" at bounding box center [499, 124] width 937 height 719
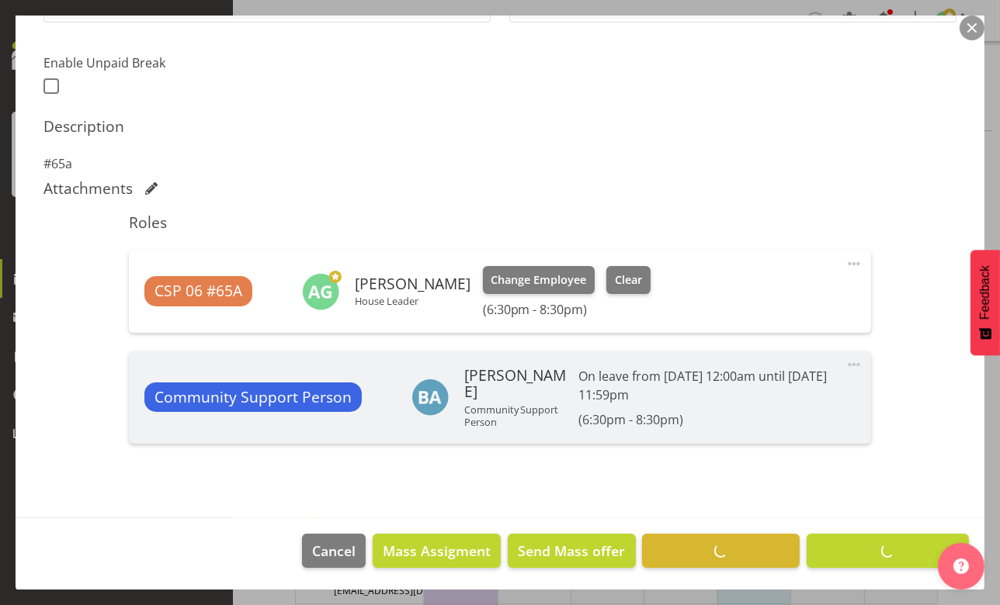
click at [504, 480] on section "Shift Instance Name CSP 06 #65a Location 65a Department Community Residential J…" at bounding box center [499, 124] width 937 height 719
click at [407, 511] on section "Shift Details Notes Related Shifts Shift Instance Name CSP 06 #65a Location 65a…" at bounding box center [500, 118] width 968 height 801
click at [972, 26] on button "button" at bounding box center [971, 28] width 25 height 25
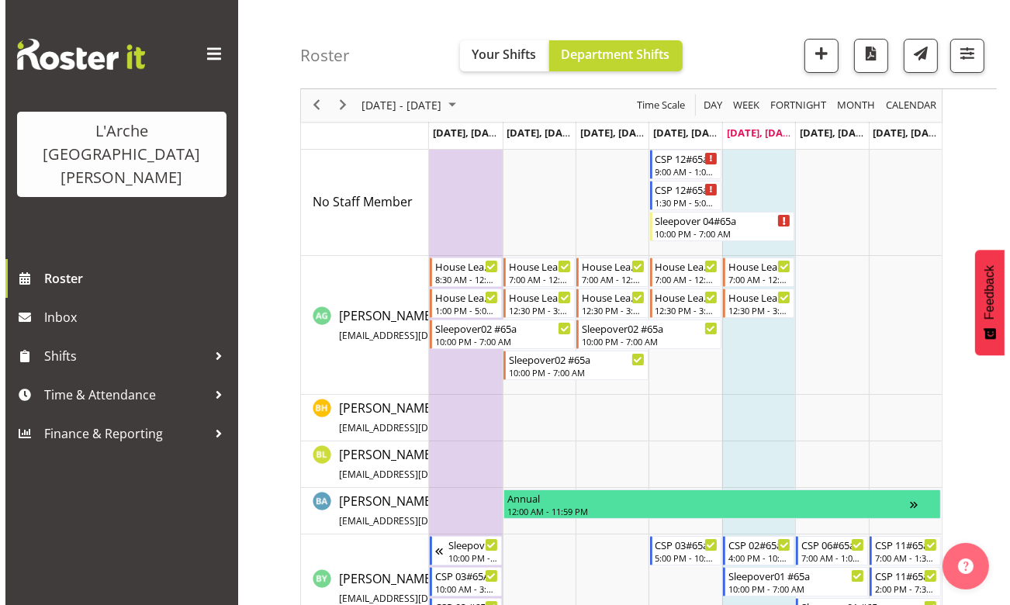
scroll to position [0, 0]
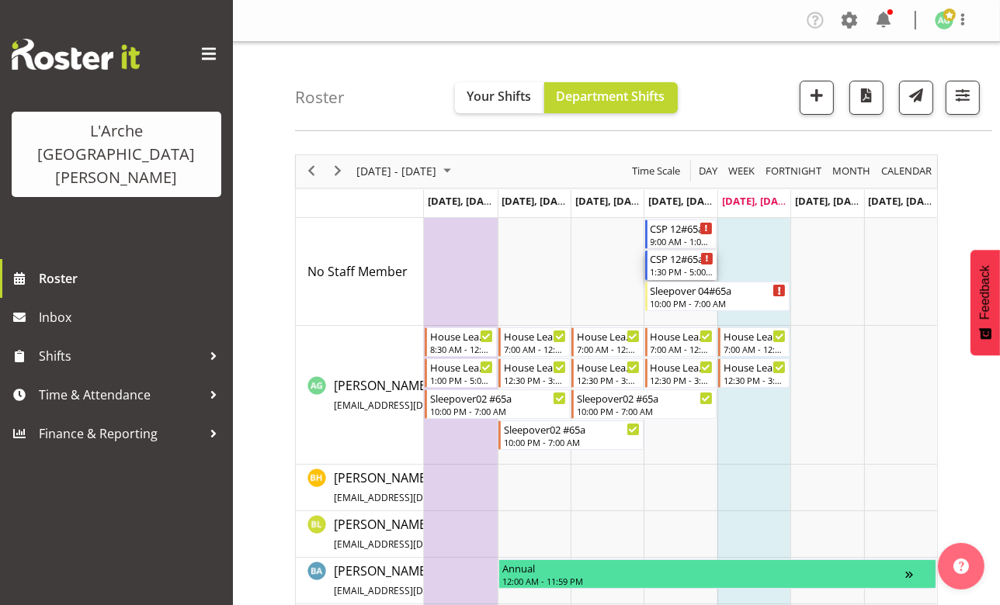
click at [676, 266] on div "1:30 PM - 5:00 PM" at bounding box center [681, 271] width 63 height 12
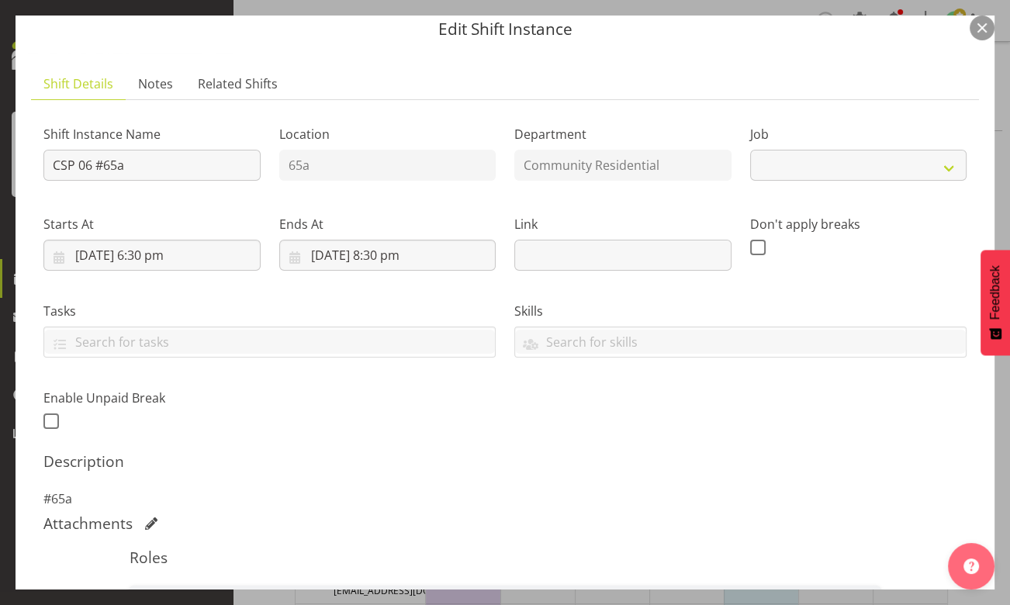
select select "1"
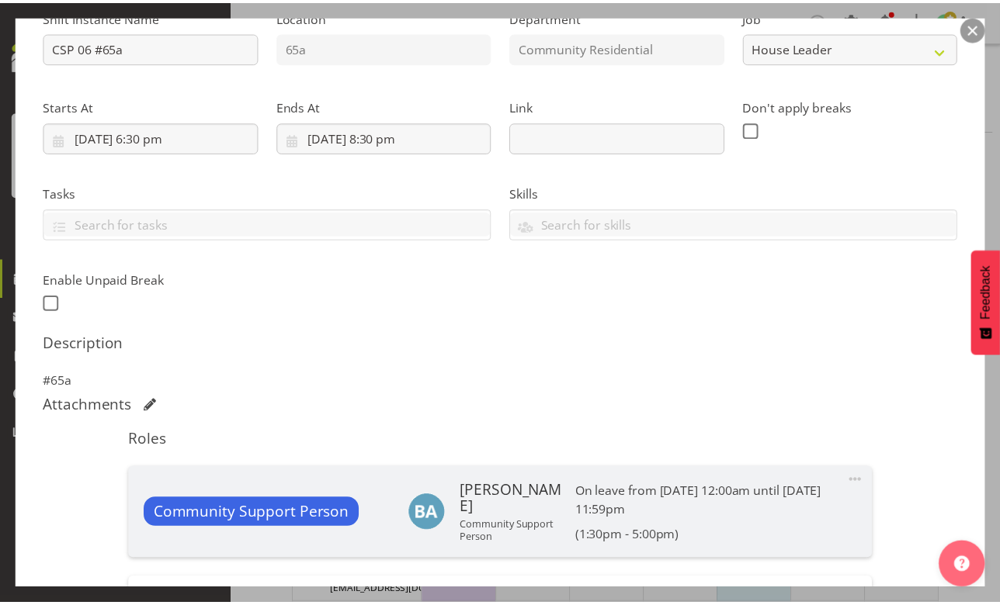
scroll to position [282, 0]
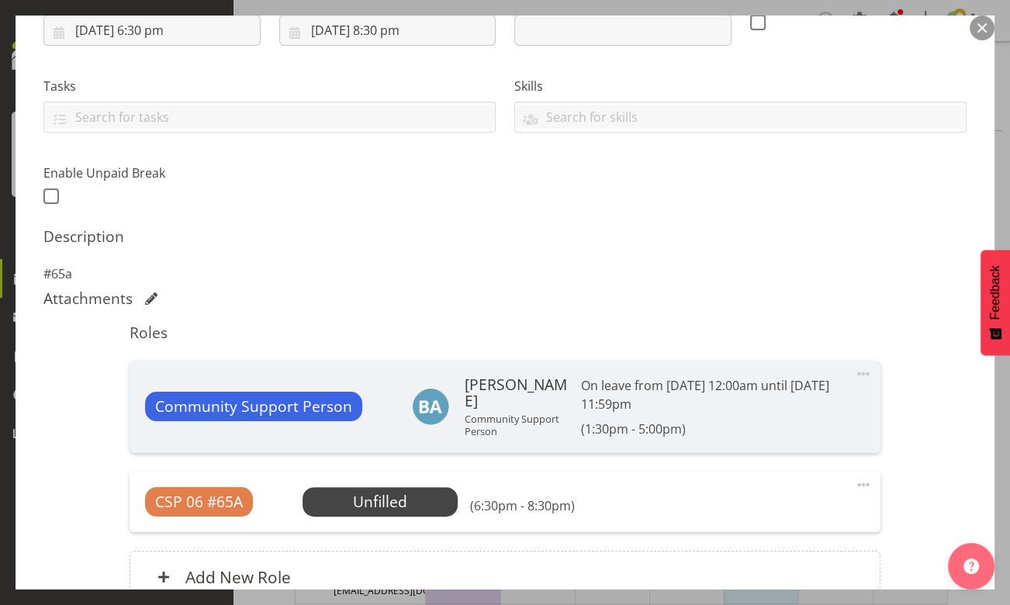
click at [854, 374] on span at bounding box center [863, 374] width 19 height 19
click at [854, 373] on span at bounding box center [863, 374] width 19 height 19
click at [0, 0] on span "Select Employee" at bounding box center [0, 0] width 0 height 0
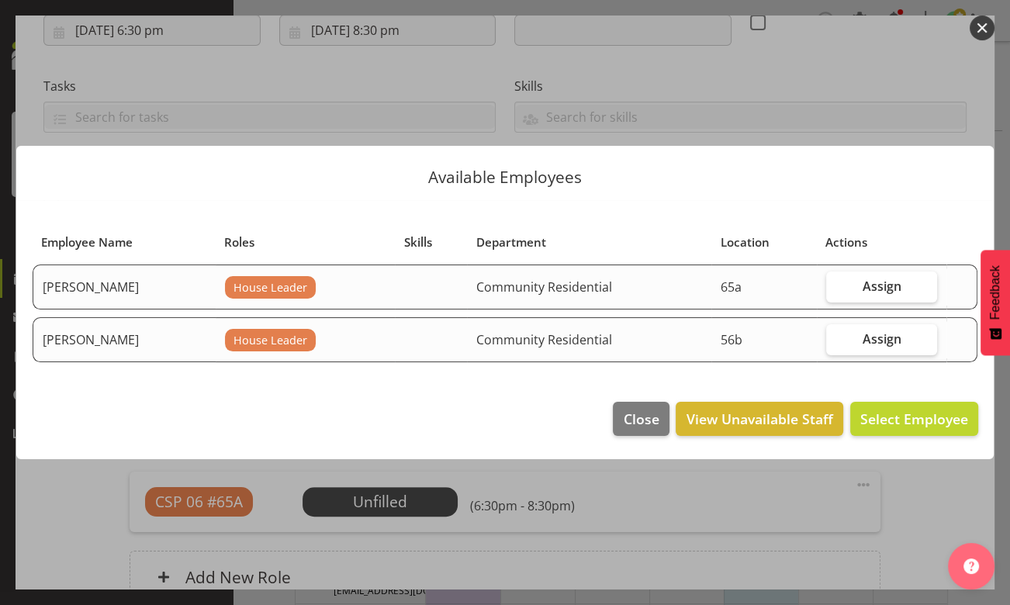
click at [868, 282] on span "Assign" at bounding box center [882, 287] width 39 height 16
click at [837, 282] on input "Assign" at bounding box center [831, 286] width 10 height 10
checkbox input "true"
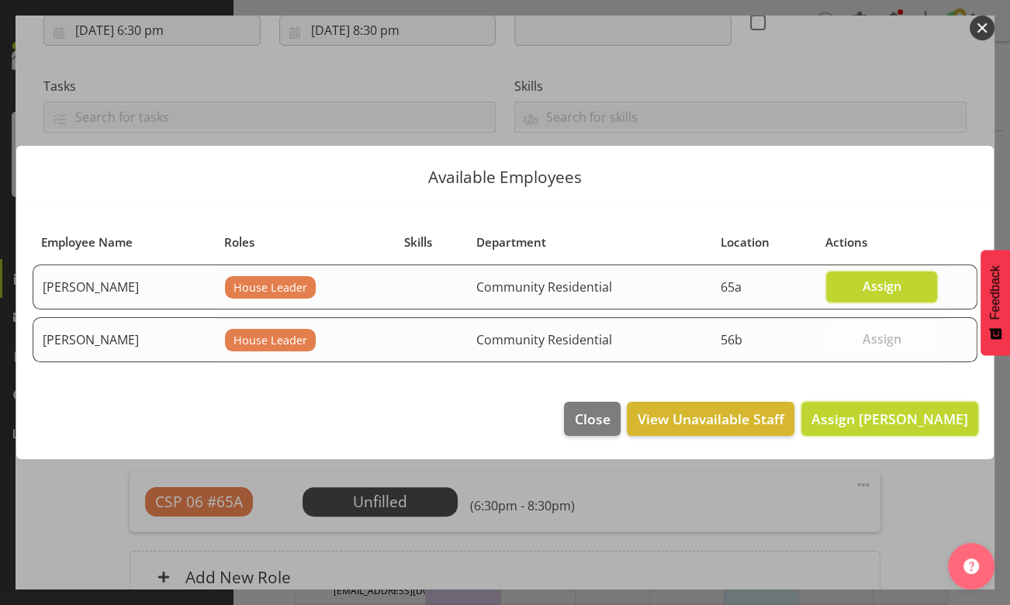
click at [882, 425] on span "Assign [PERSON_NAME]" at bounding box center [890, 419] width 157 height 19
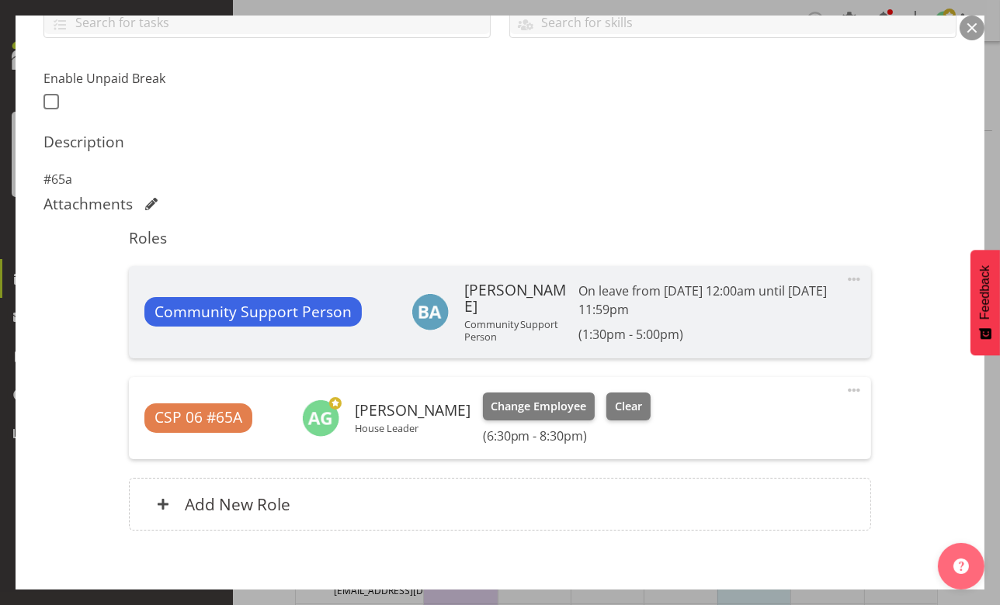
scroll to position [453, 0]
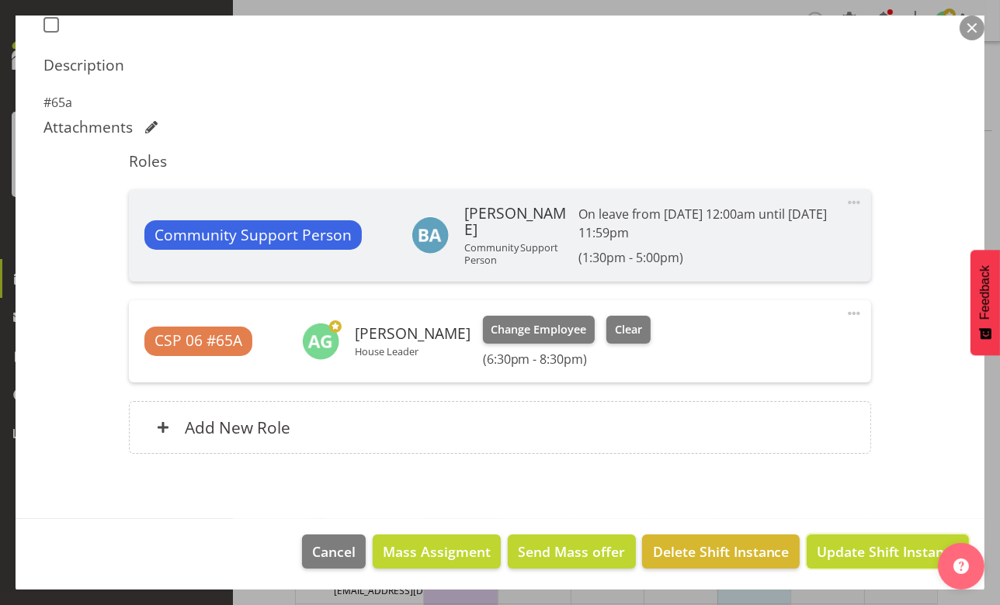
click at [854, 548] on span "Update Shift Instance" at bounding box center [887, 552] width 142 height 20
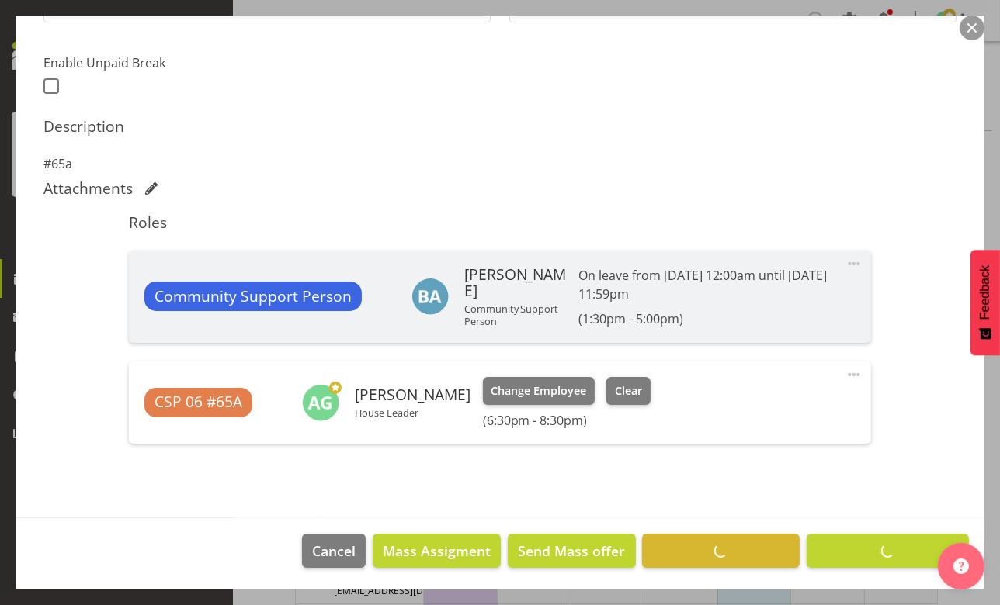
click at [386, 480] on section "Shift Instance Name CSP 06 #65a Location 65a Department Community Residential J…" at bounding box center [499, 124] width 937 height 719
click at [743, 109] on div "Shift Instance Name CSP 06 #65a Location 65a Department Community Residential J…" at bounding box center [499, 124] width 913 height 695
click at [767, 144] on div "Description #65a" at bounding box center [499, 145] width 913 height 56
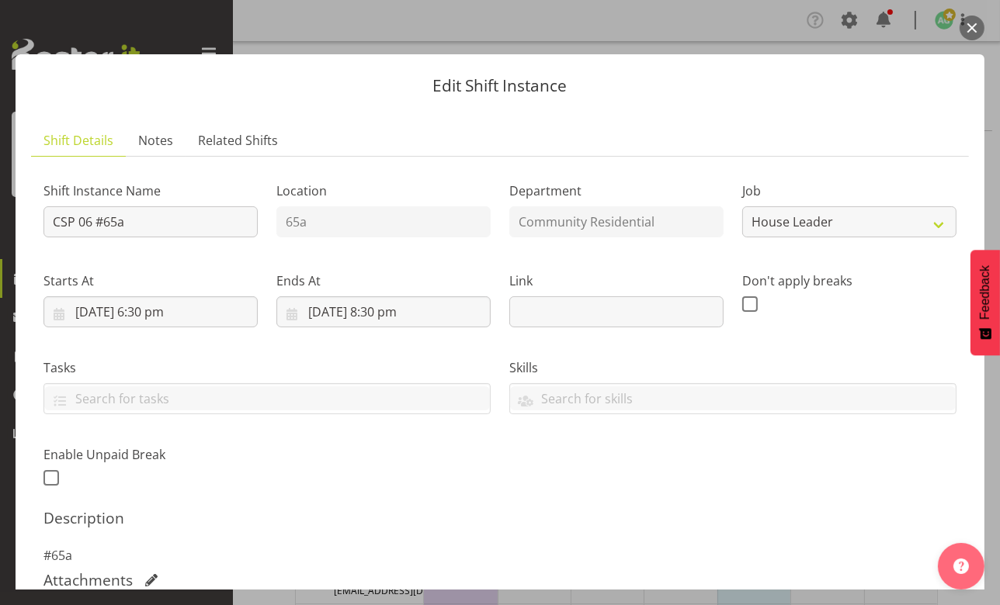
click at [971, 31] on button "button" at bounding box center [971, 28] width 25 height 25
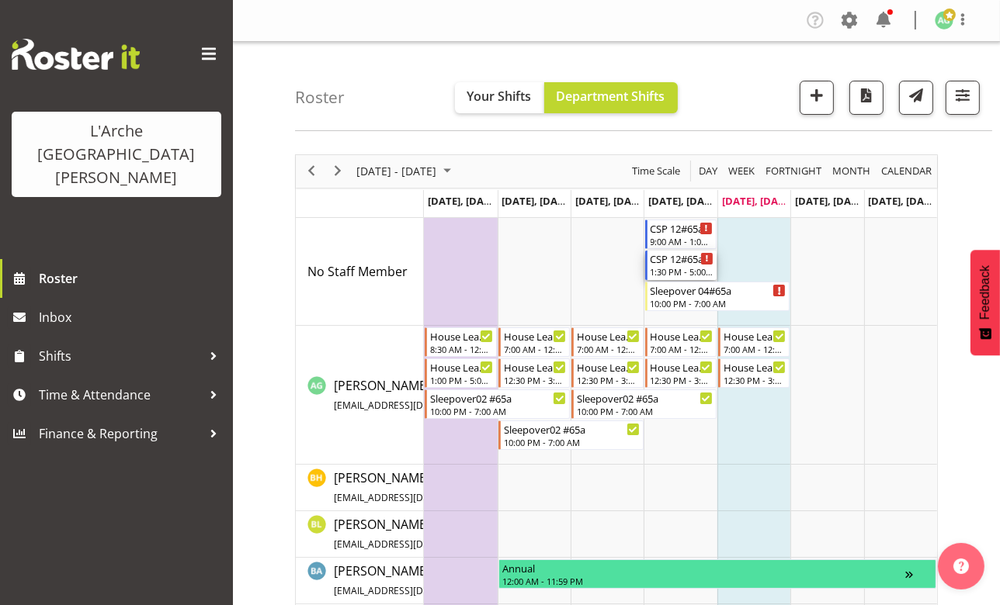
click at [670, 265] on div "CSP 12#65a 1:30 PM - 5:00 PM" at bounding box center [681, 265] width 63 height 29
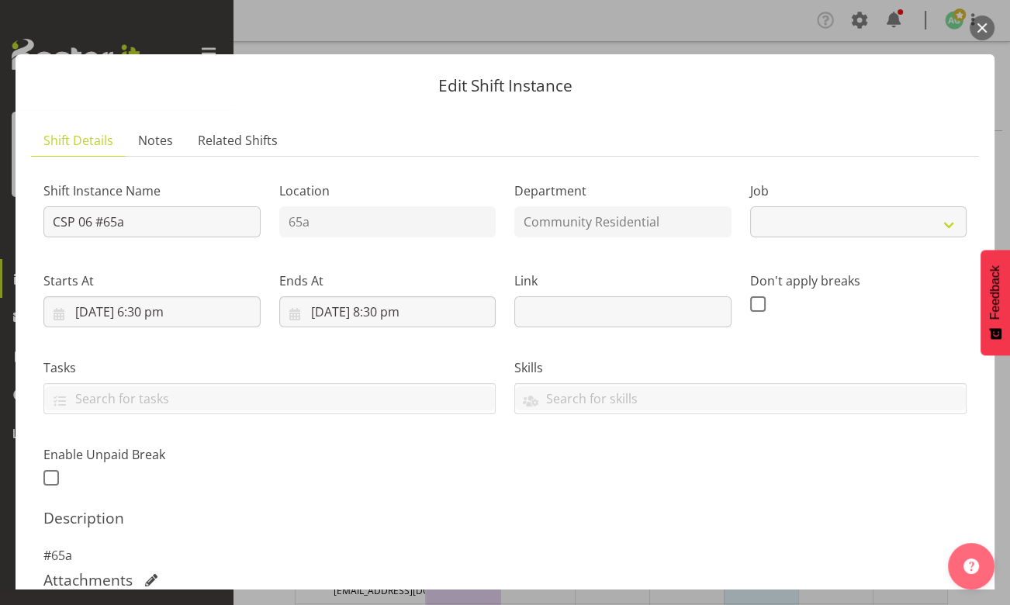
select select "1"
click at [705, 105] on header "Edit Shift Instance" at bounding box center [505, 81] width 979 height 55
click at [982, 23] on button "button" at bounding box center [982, 28] width 25 height 25
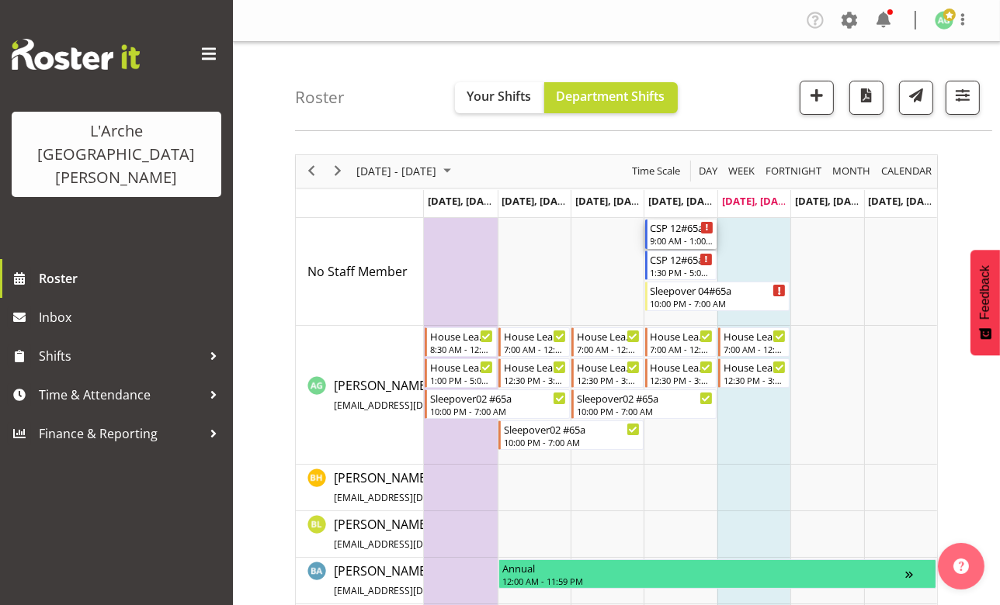
click at [682, 240] on div "9:00 AM - 1:00 PM" at bounding box center [681, 240] width 63 height 12
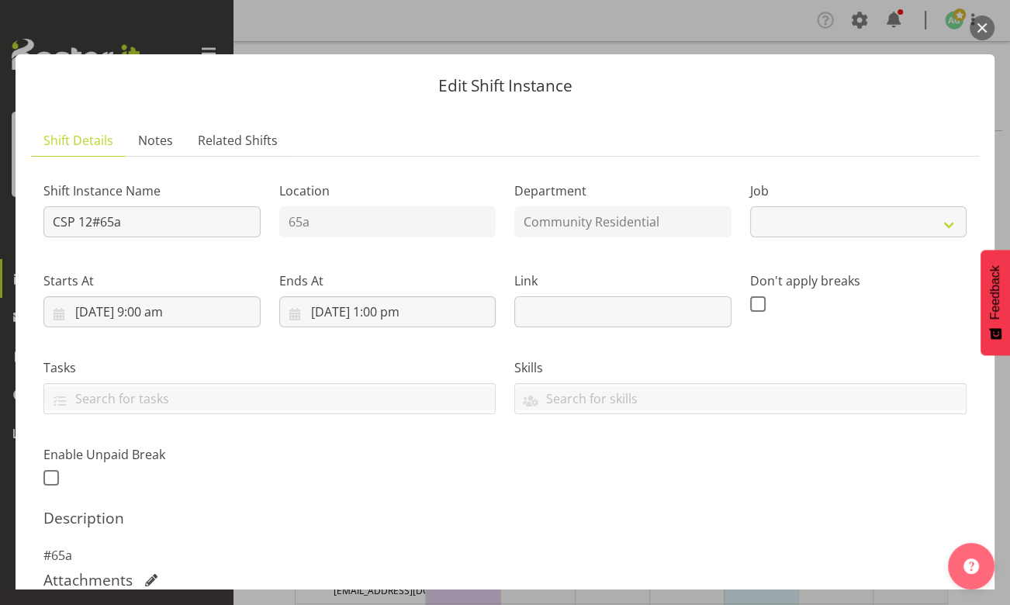
select select "2"
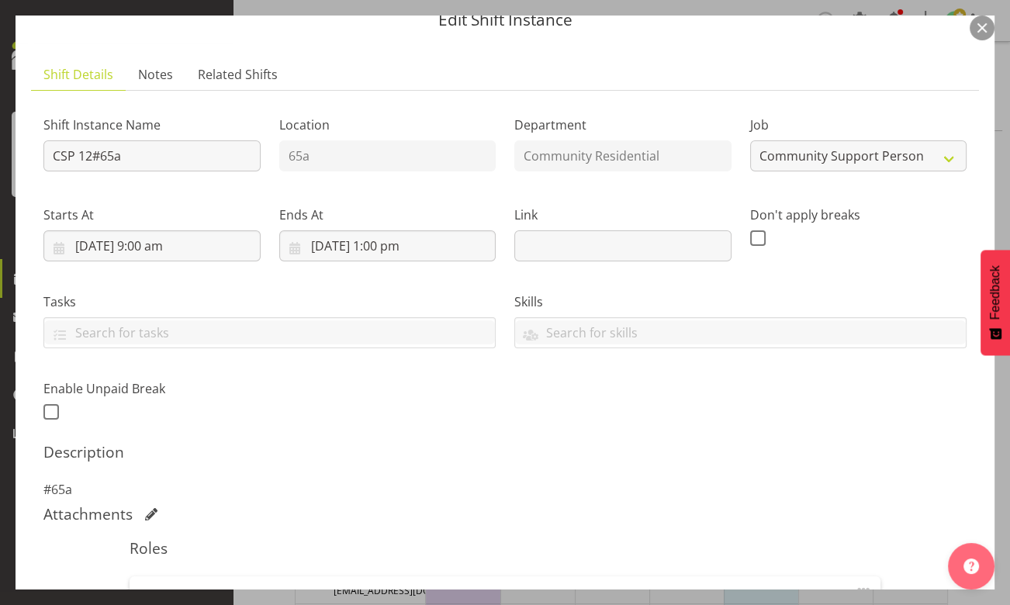
scroll to position [140, 0]
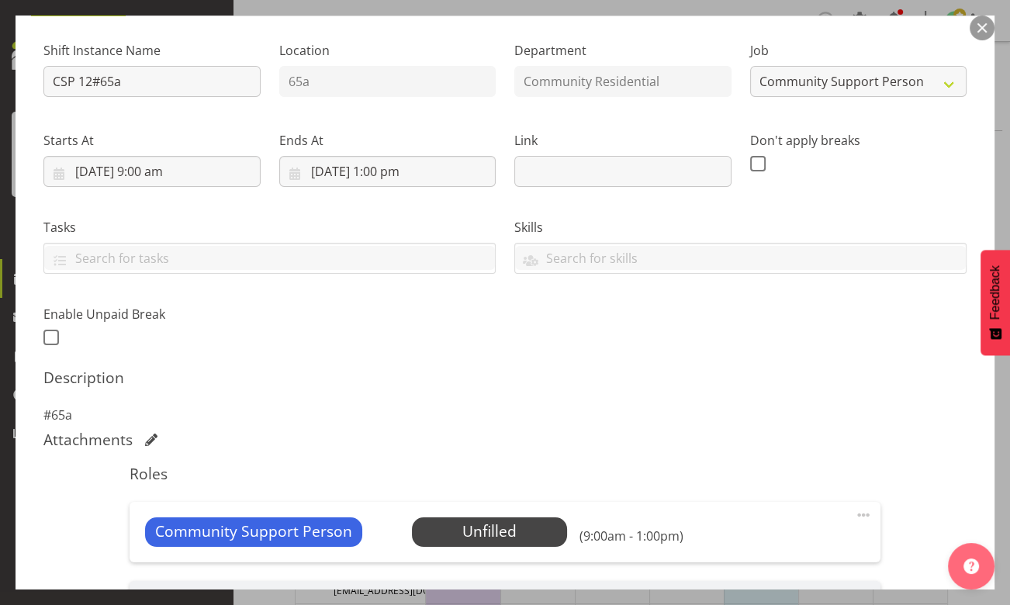
click at [855, 515] on span at bounding box center [863, 515] width 19 height 19
click at [734, 549] on link "Edit" at bounding box center [798, 549] width 149 height 28
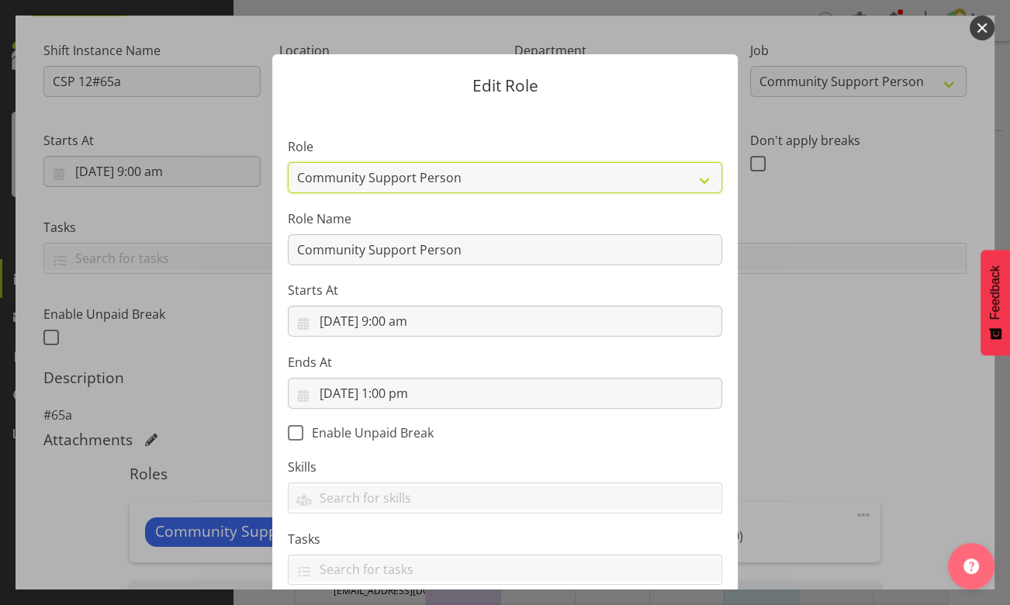
click at [705, 178] on select "Area Manager Art Coordination Community - SIL Community Leader Community Suppor…" at bounding box center [505, 177] width 435 height 31
select select "12"
click at [288, 162] on select "Area Manager Art Coordination Community - SIL Community Leader Community Suppor…" at bounding box center [505, 177] width 435 height 31
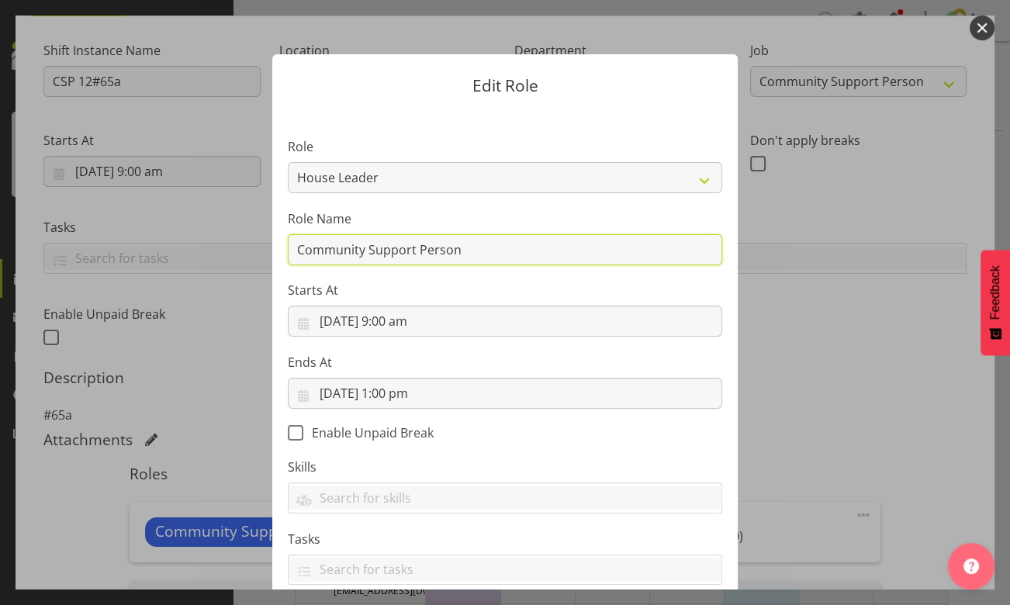
click at [509, 261] on input "Community Support Person" at bounding box center [505, 249] width 435 height 31
type input "C"
type input "CSP 06 #65A"
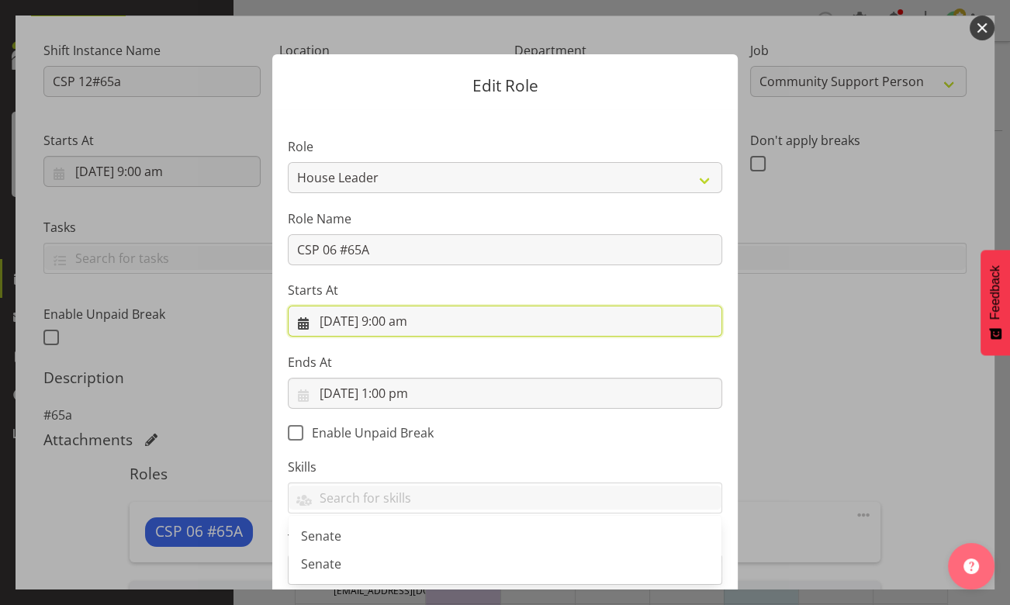
click at [407, 322] on input "[DATE] 9:00 am" at bounding box center [505, 321] width 435 height 31
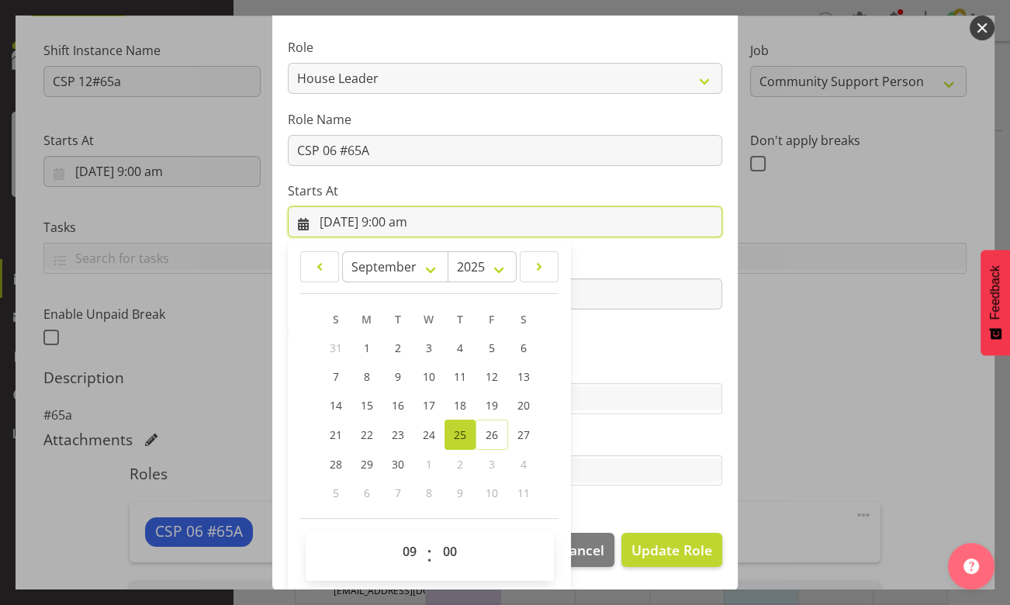
scroll to position [101, 0]
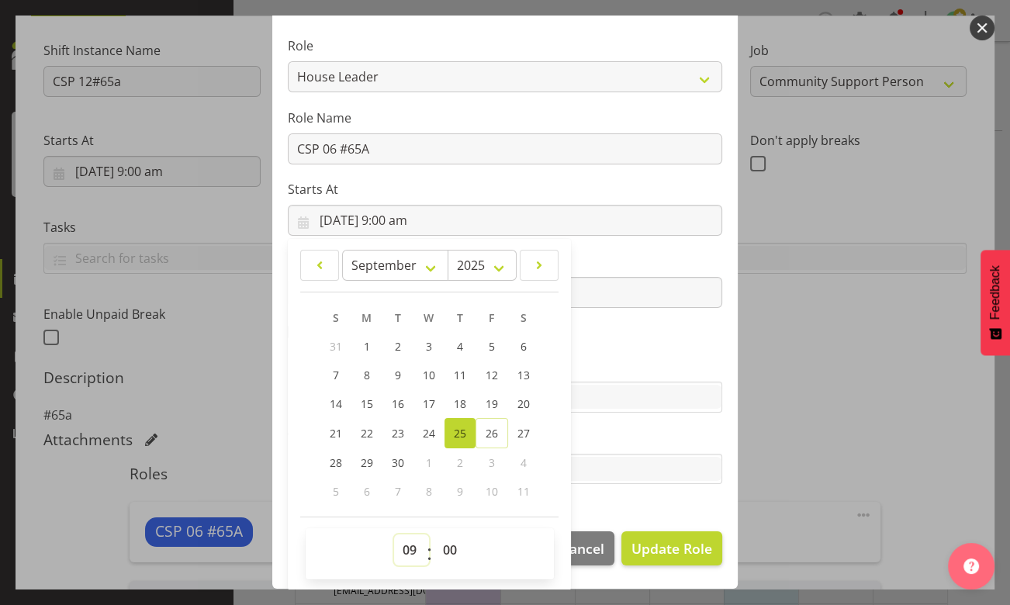
click at [411, 549] on select "00 01 02 03 04 05 06 07 08 09 10 11 12 13 14 15 16 17 18 19 20 21 22 23" at bounding box center [411, 550] width 35 height 31
select select "18"
click at [394, 535] on select "00 01 02 03 04 05 06 07 08 09 10 11 12 13 14 15 16 17 18 19 20 21 22 23" at bounding box center [411, 550] width 35 height 31
type input "[DATE] 6:00 pm"
click at [442, 554] on select "00 01 02 03 04 05 06 07 08 09 10 11 12 13 14 15 16 17 18 19 20 21 22 23 24 25 2…" at bounding box center [452, 550] width 35 height 31
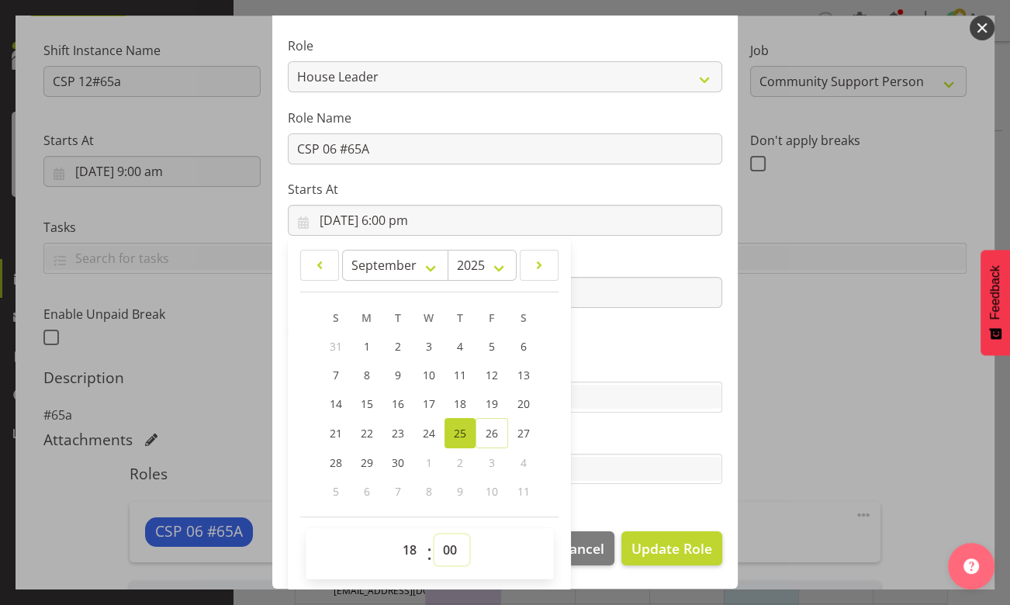
select select "30"
click at [435, 535] on select "00 01 02 03 04 05 06 07 08 09 10 11 12 13 14 15 16 17 18 19 20 21 22 23 24 25 2…" at bounding box center [452, 550] width 35 height 31
type input "[DATE] 6:30 pm"
click at [644, 257] on label "Ends At" at bounding box center [505, 261] width 435 height 19
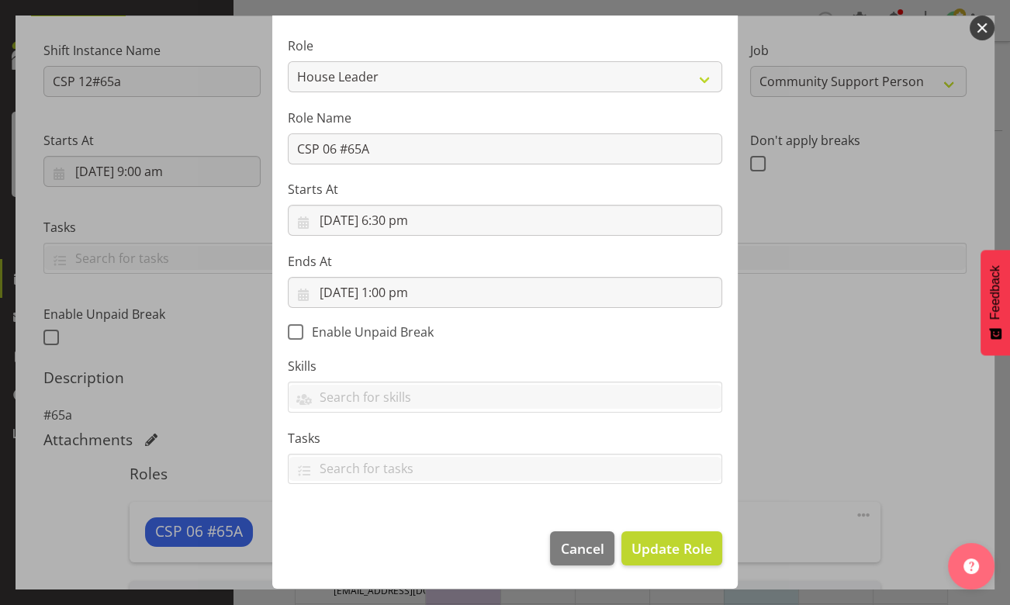
scroll to position [99, 0]
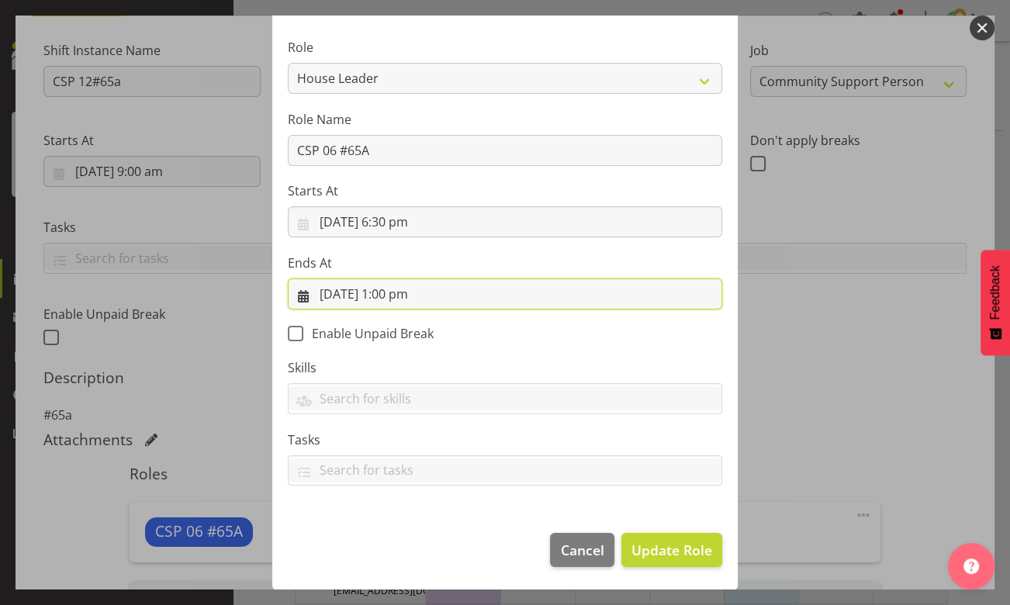
click at [411, 291] on input "[DATE] 1:00 pm" at bounding box center [505, 294] width 435 height 31
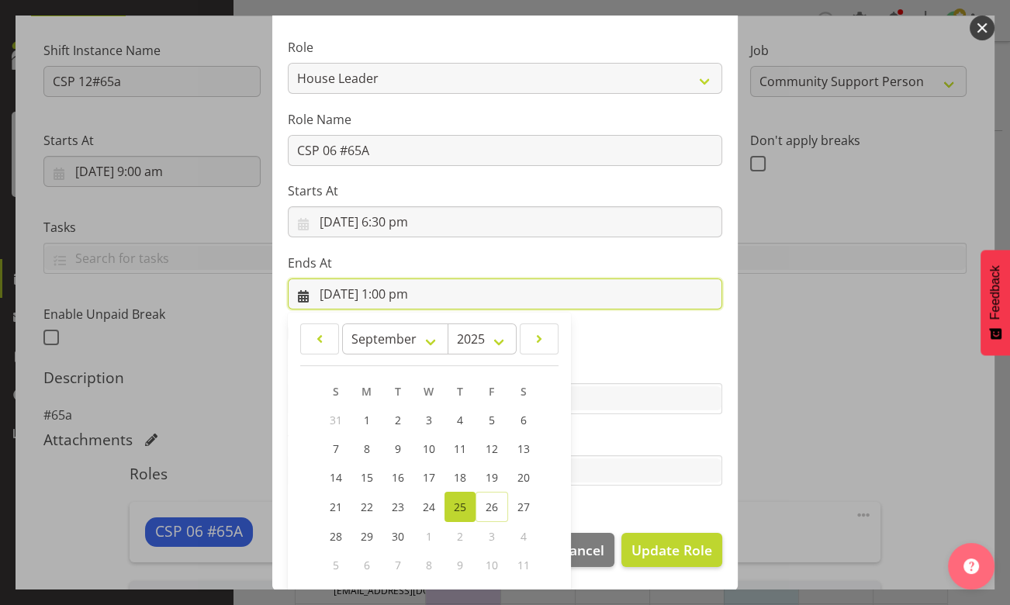
scroll to position [173, 0]
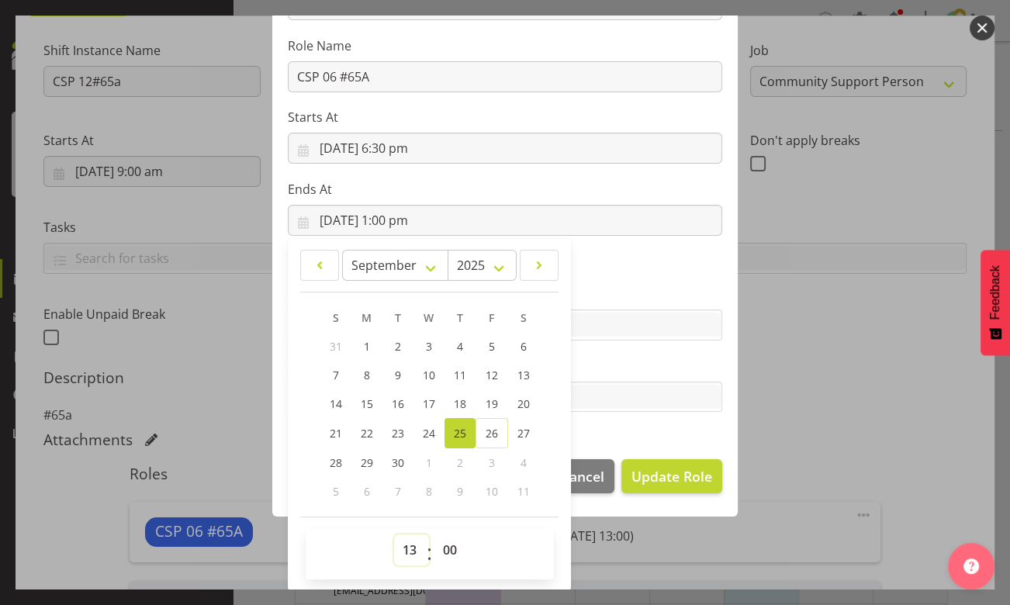
click at [405, 546] on select "00 01 02 03 04 05 06 07 08 09 10 11 12 13 14 15 16 17 18 19 20 21 22 23" at bounding box center [411, 550] width 35 height 31
select select "20"
click at [394, 535] on select "00 01 02 03 04 05 06 07 08 09 10 11 12 13 14 15 16 17 18 19 20 21 22 23" at bounding box center [411, 550] width 35 height 31
type input "[DATE] 8:00 pm"
click at [448, 546] on select "00 01 02 03 04 05 06 07 08 09 10 11 12 13 14 15 16 17 18 19 20 21 22 23 24 25 2…" at bounding box center [452, 550] width 35 height 31
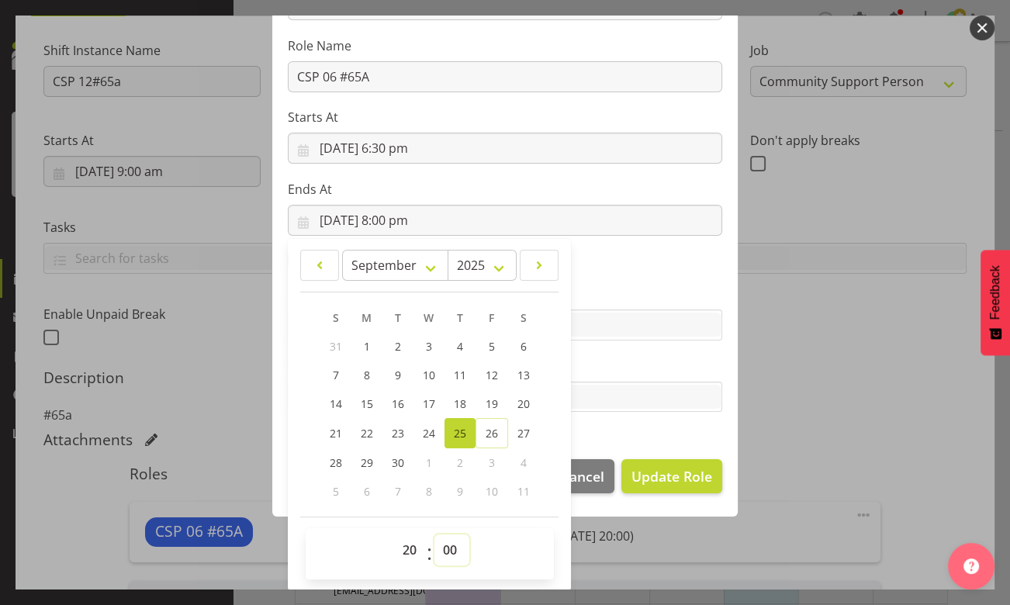
select select "30"
click at [435, 535] on select "00 01 02 03 04 05 06 07 08 09 10 11 12 13 14 15 16 17 18 19 20 21 22 23 24 25 2…" at bounding box center [452, 550] width 35 height 31
type input "[DATE] 8:30 pm"
click at [655, 444] on footer "Cancel Update Role" at bounding box center [505, 480] width 466 height 73
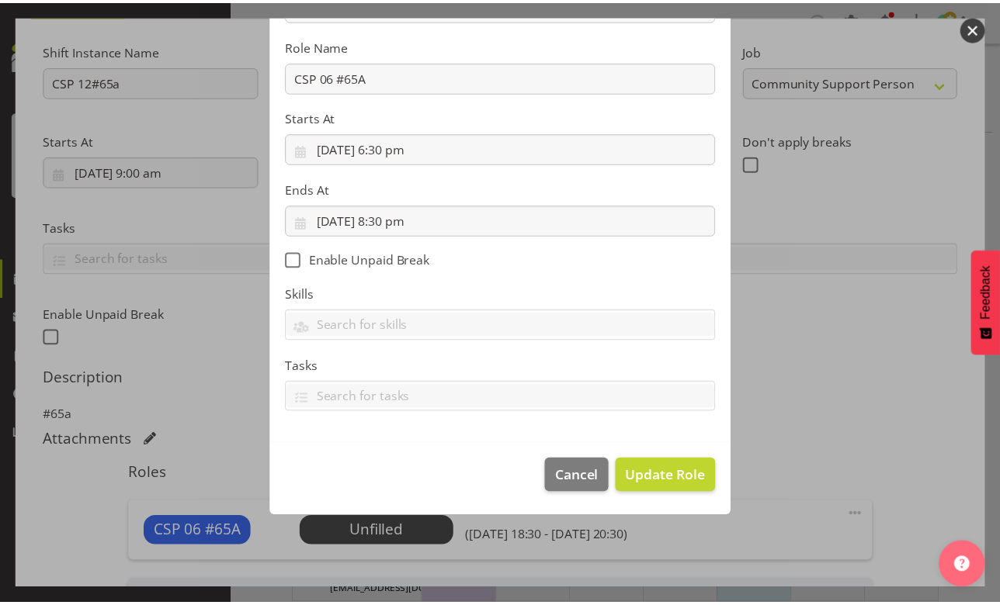
scroll to position [99, 0]
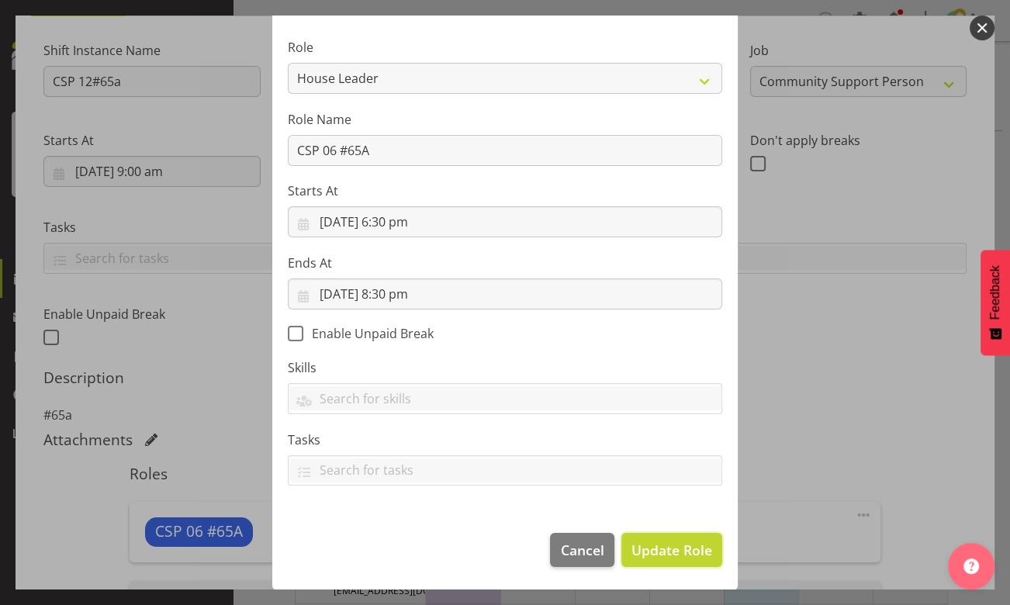
click at [656, 549] on span "Update Role" at bounding box center [672, 550] width 81 height 20
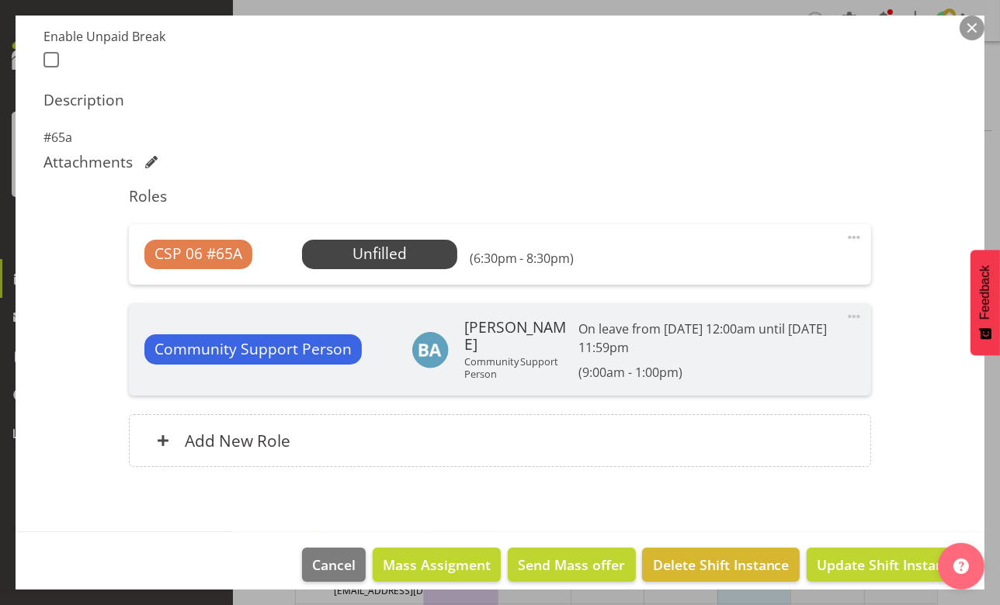
scroll to position [423, 0]
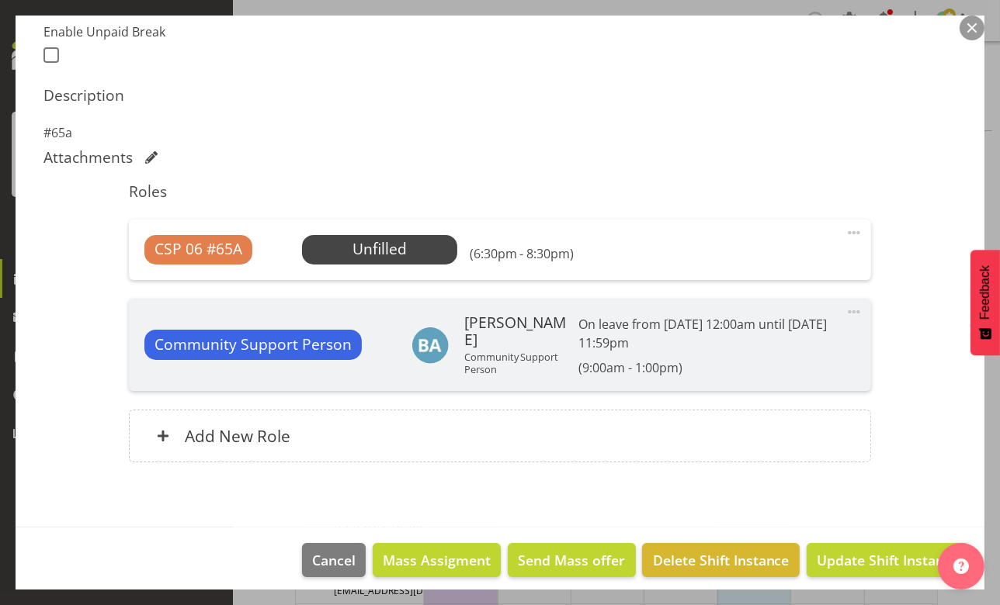
click at [0, 0] on span "Select Employee" at bounding box center [0, 0] width 0 height 0
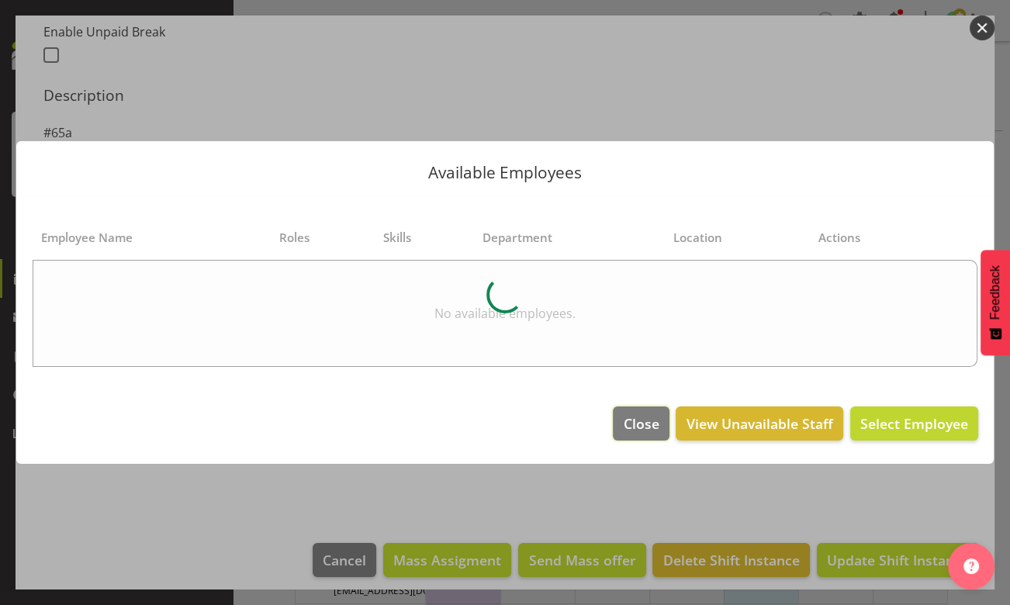
click at [648, 414] on span "Close" at bounding box center [641, 424] width 36 height 20
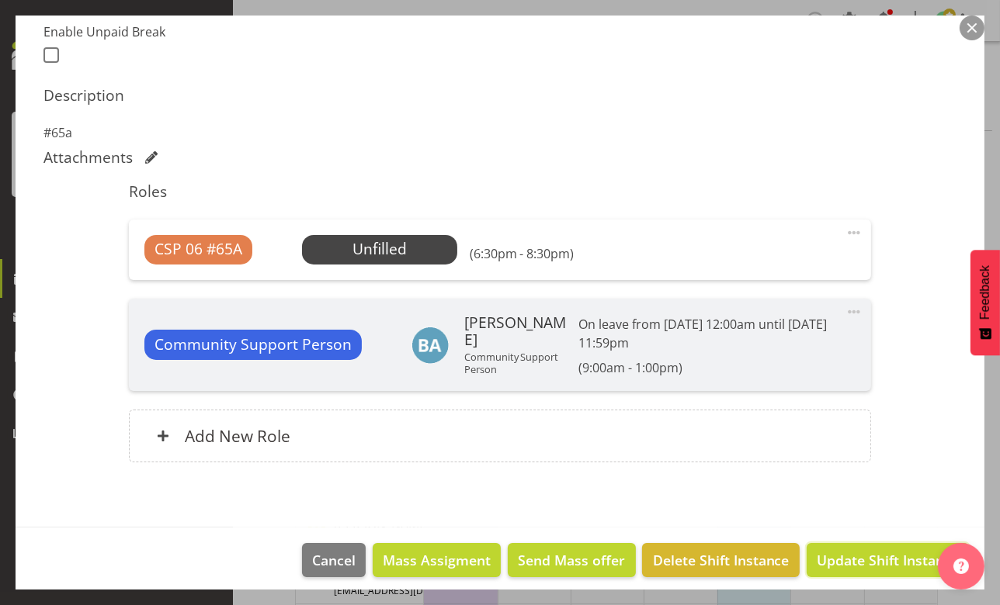
click at [844, 562] on span "Update Shift Instance" at bounding box center [887, 560] width 142 height 20
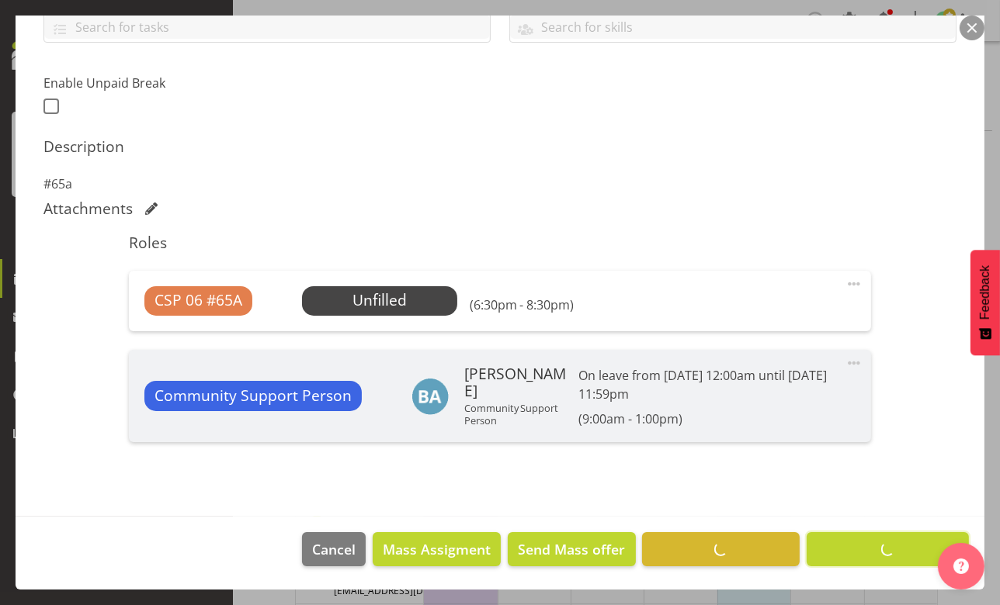
scroll to position [370, 0]
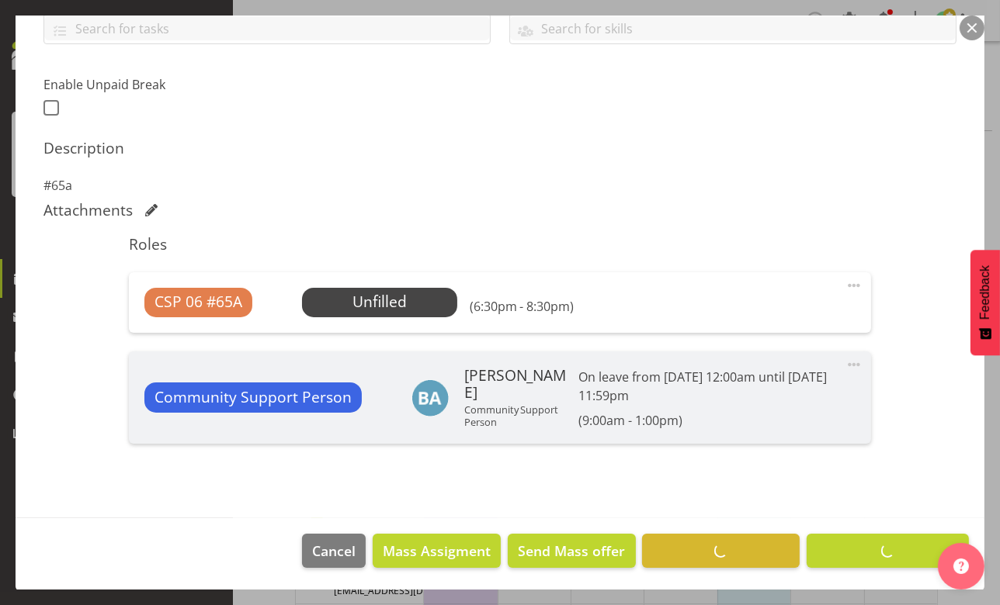
click at [348, 487] on section "Shift Details Notes Related Shifts Shift Instance Name CSP 12#65a Location 65a …" at bounding box center [500, 128] width 968 height 779
